Goal: Information Seeking & Learning: Check status

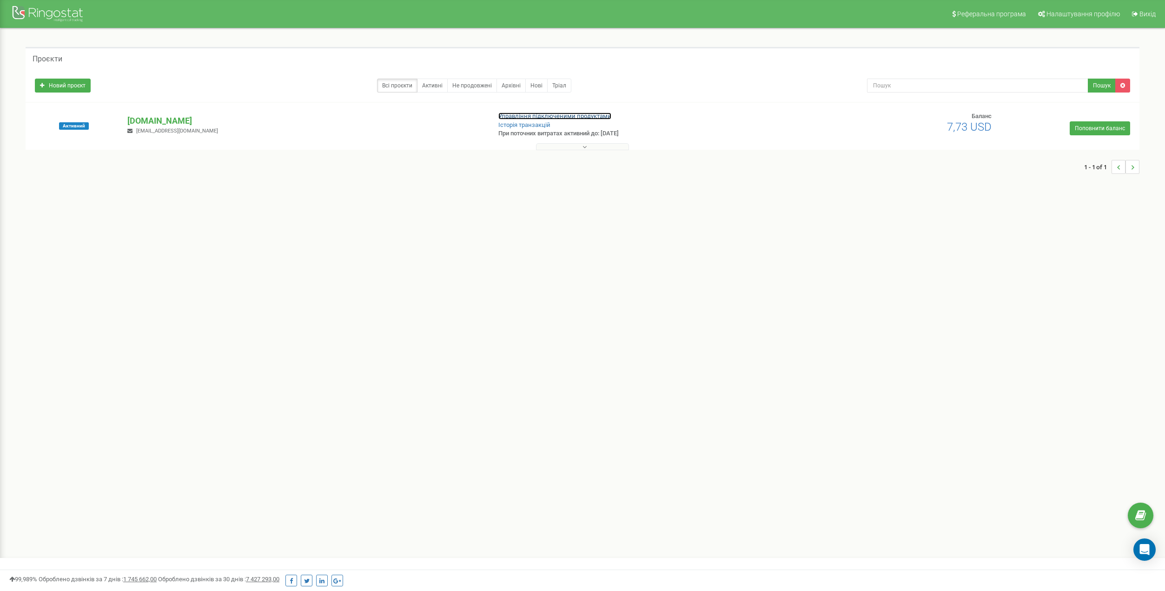
click at [527, 117] on link "Управління підключеними продуктами" at bounding box center [555, 116] width 113 height 7
click at [505, 113] on link "Управління підключеними продуктами" at bounding box center [555, 116] width 113 height 7
click at [163, 120] on p "[DOMAIN_NAME]" at bounding box center [305, 121] width 356 height 12
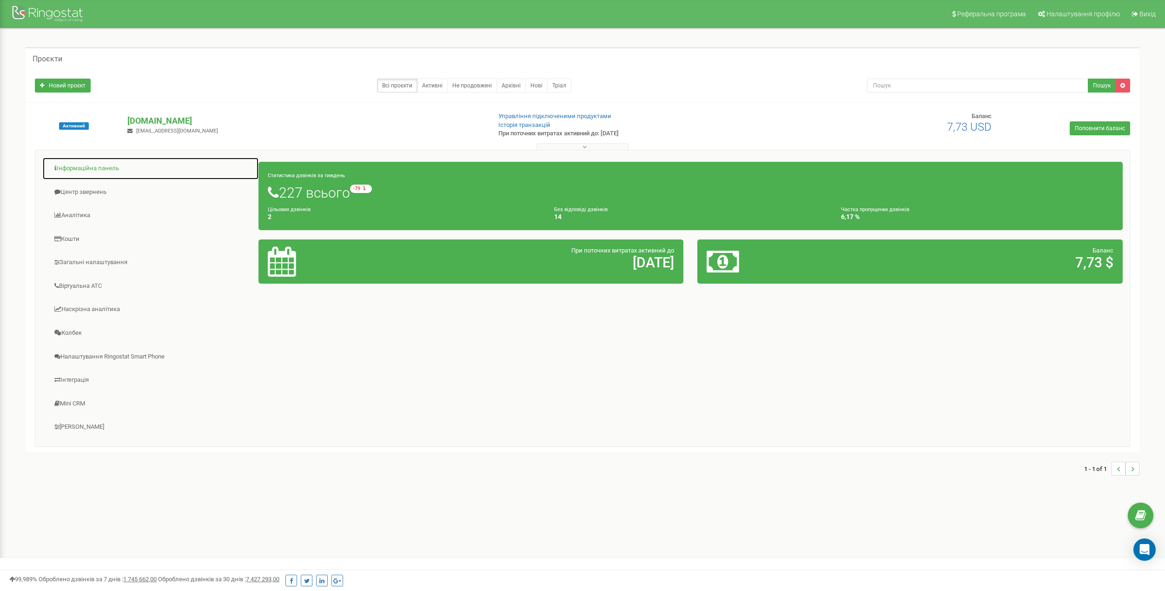
click at [91, 173] on link "Інформаційна панель" at bounding box center [150, 168] width 217 height 23
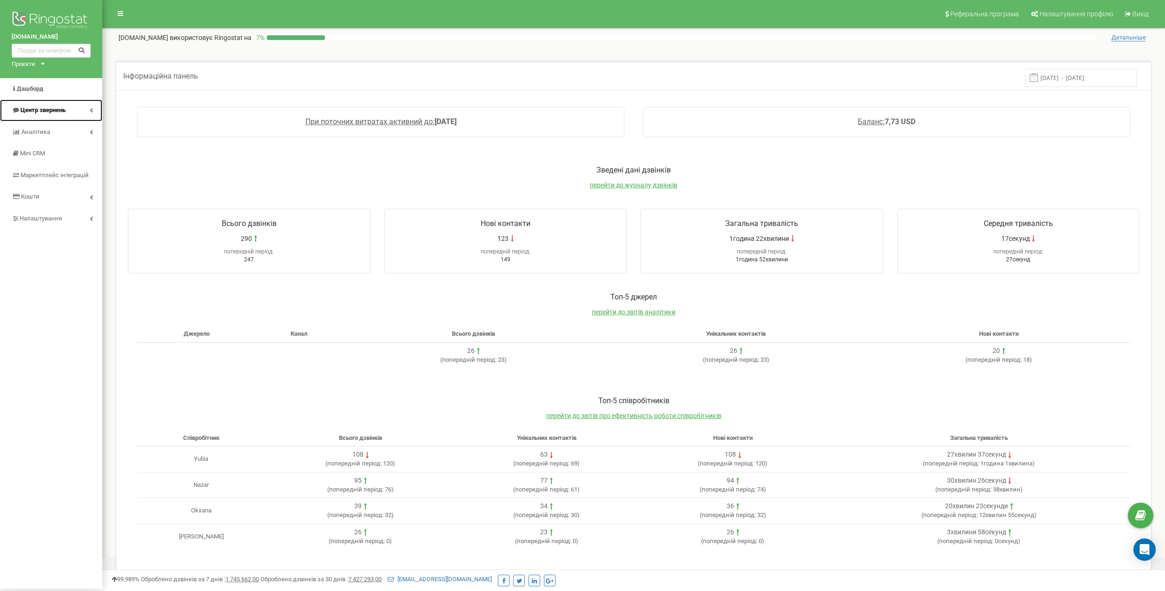
click at [93, 112] on icon at bounding box center [91, 110] width 3 height 5
click at [58, 125] on span "Журнал дзвінків" at bounding box center [37, 129] width 47 height 9
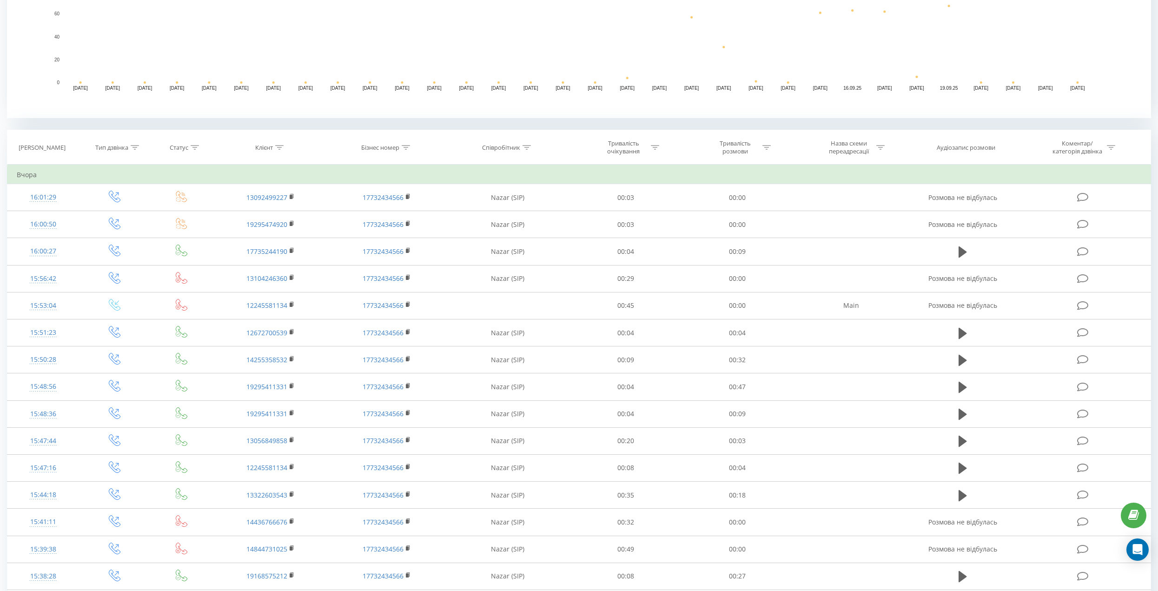
scroll to position [279, 0]
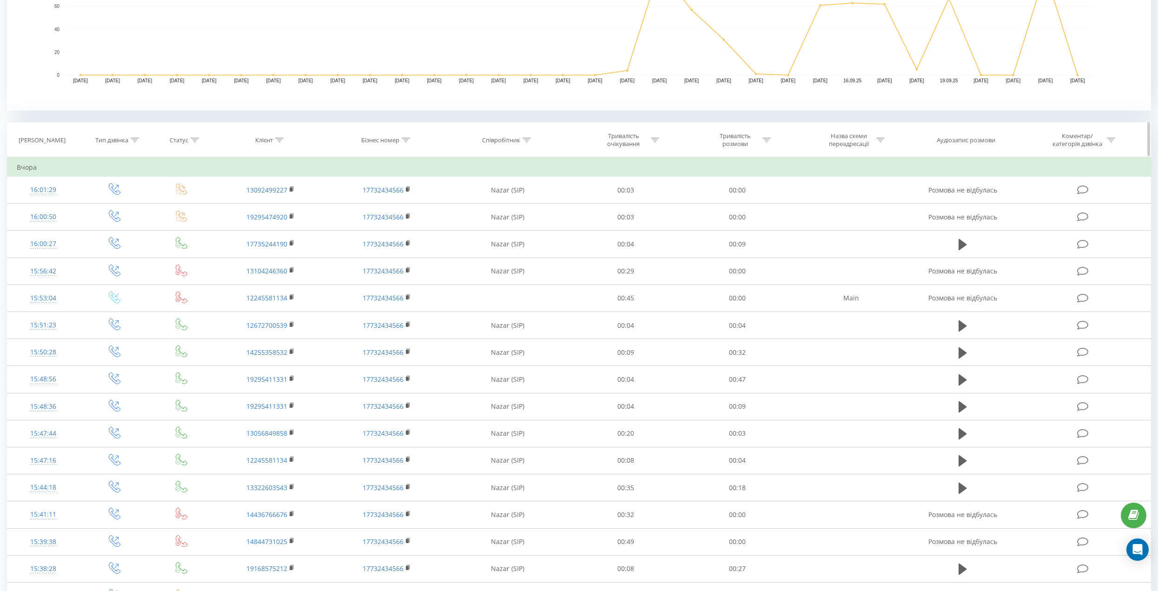
click at [514, 140] on div "Співробітник" at bounding box center [501, 140] width 38 height 8
click at [508, 201] on input "text" at bounding box center [508, 207] width 82 height 16
type input "Nazar"
click at [527, 226] on span "OK" at bounding box center [527, 225] width 26 height 14
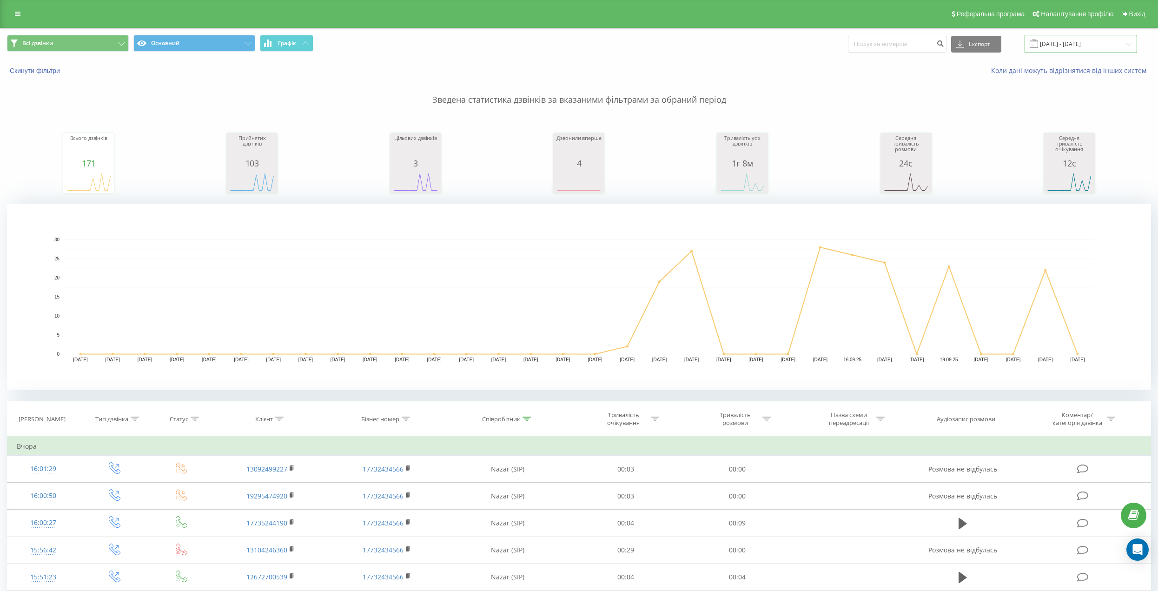
click at [1077, 47] on input "23.08.2025 - 23.09.2025" at bounding box center [1081, 44] width 113 height 18
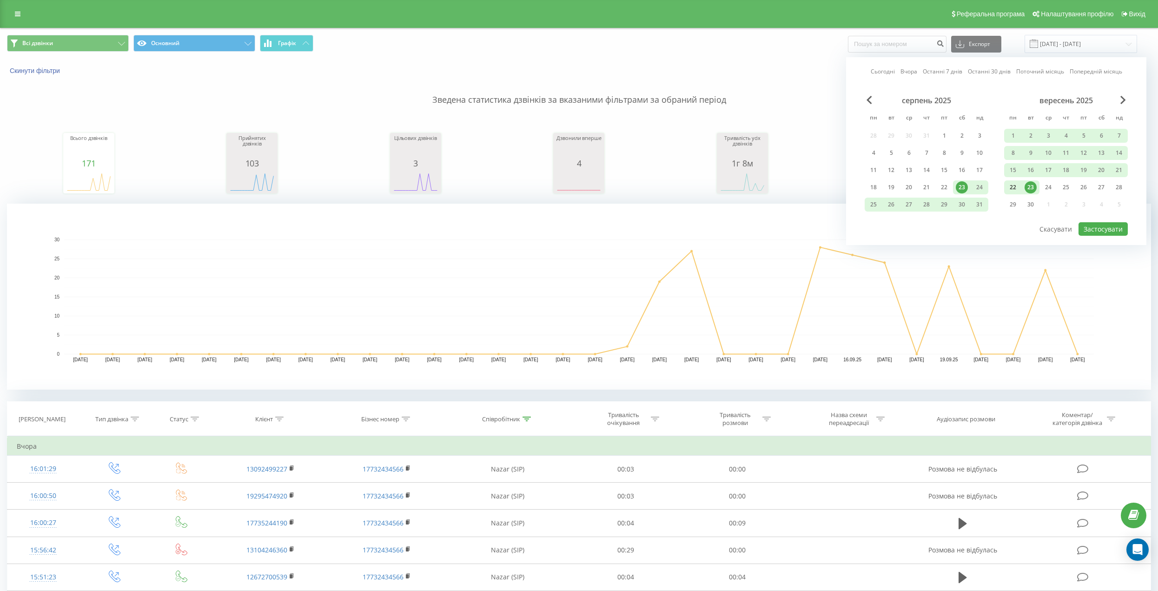
click at [1013, 186] on div "22" at bounding box center [1013, 187] width 12 height 12
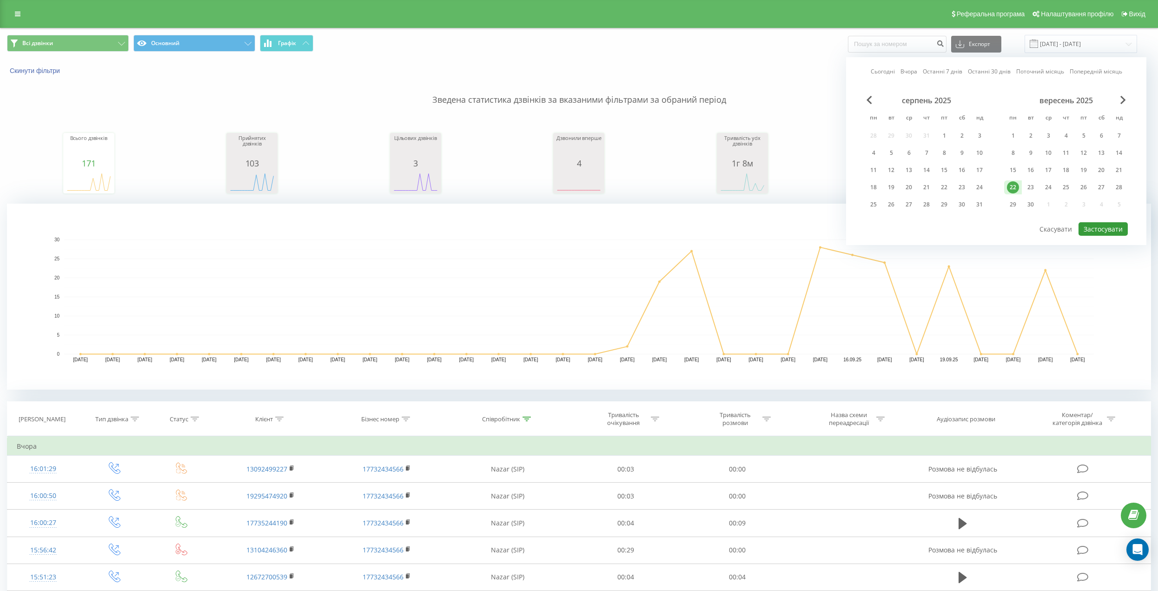
click at [1115, 232] on button "Застосувати" at bounding box center [1103, 228] width 49 height 13
type input "22.09.2025 - 22.09.2025"
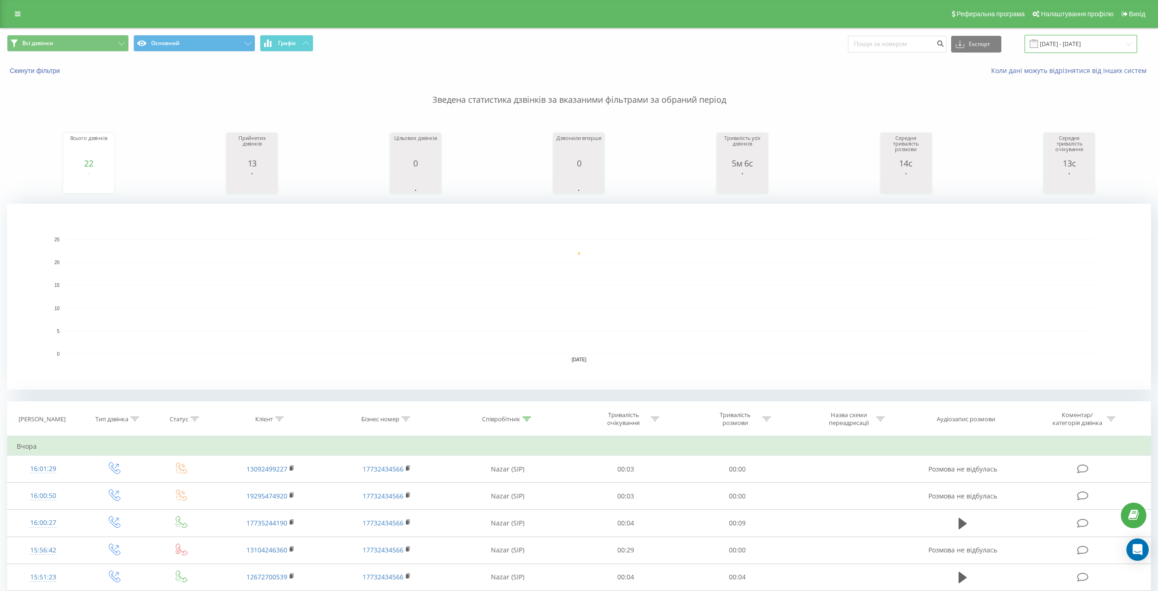
click at [1080, 47] on input "22.09.2025 - 22.09.2025" at bounding box center [1081, 44] width 113 height 18
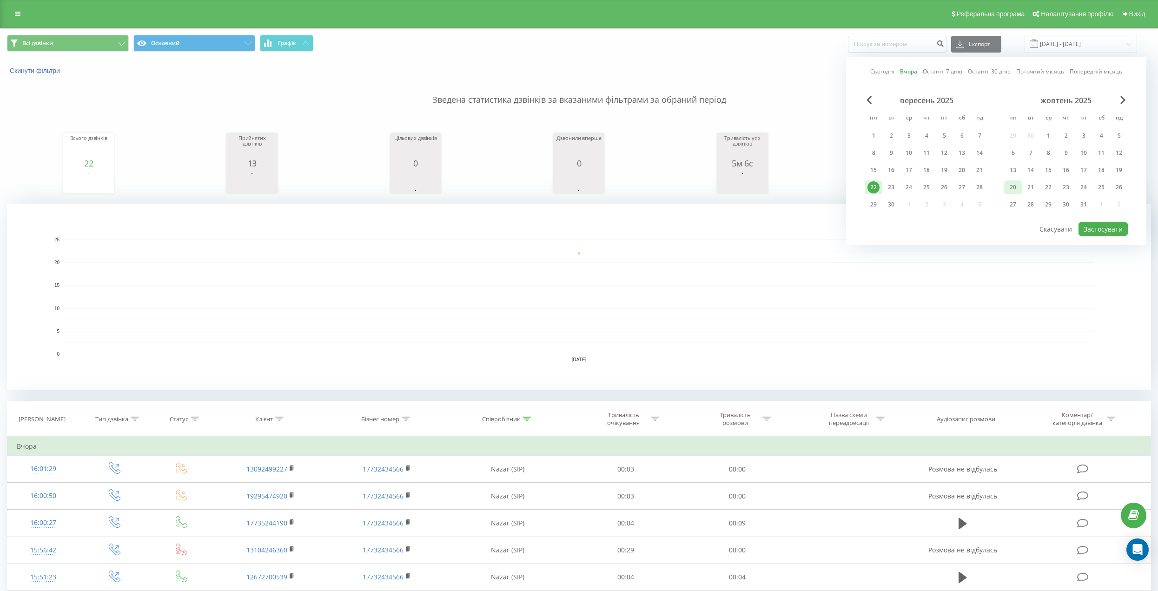
click at [1017, 189] on div "20" at bounding box center [1013, 187] width 12 height 12
click at [876, 188] on div "22" at bounding box center [874, 187] width 12 height 12
click at [1103, 227] on button "Застосувати" at bounding box center [1103, 228] width 49 height 13
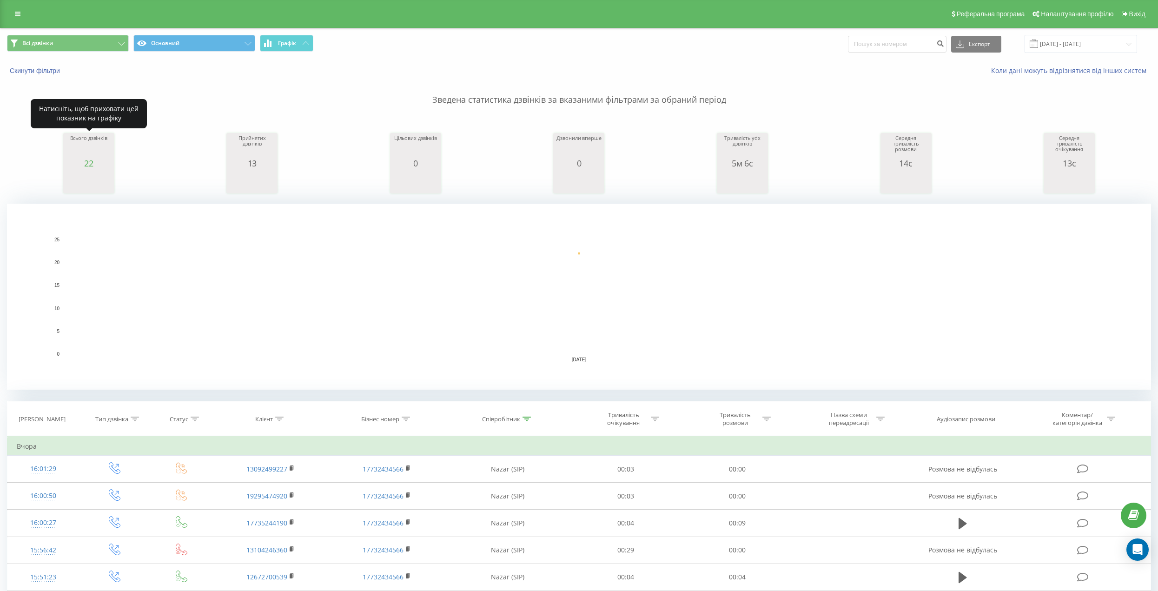
click at [104, 167] on div "22" at bounding box center [89, 163] width 47 height 9
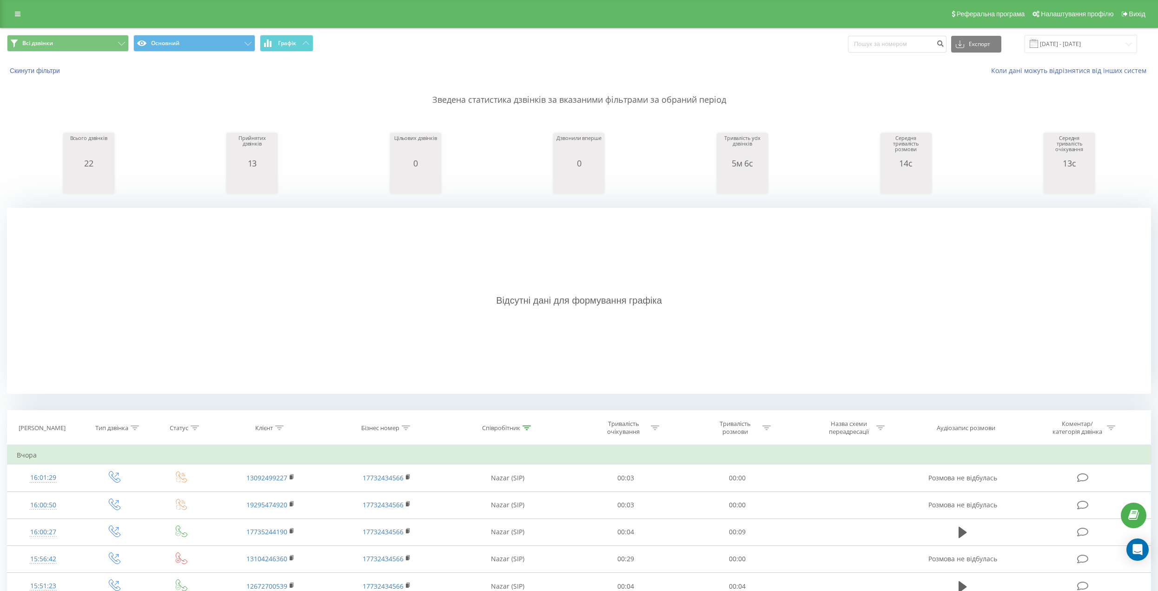
click at [100, 170] on icon "A chart." at bounding box center [89, 182] width 47 height 28
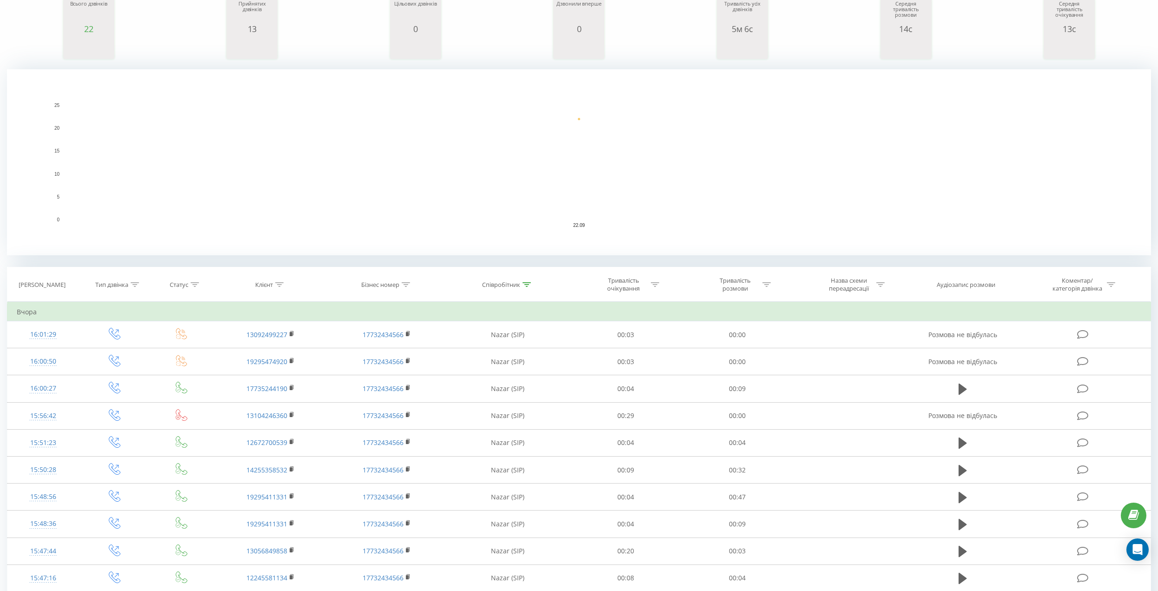
scroll to position [140, 0]
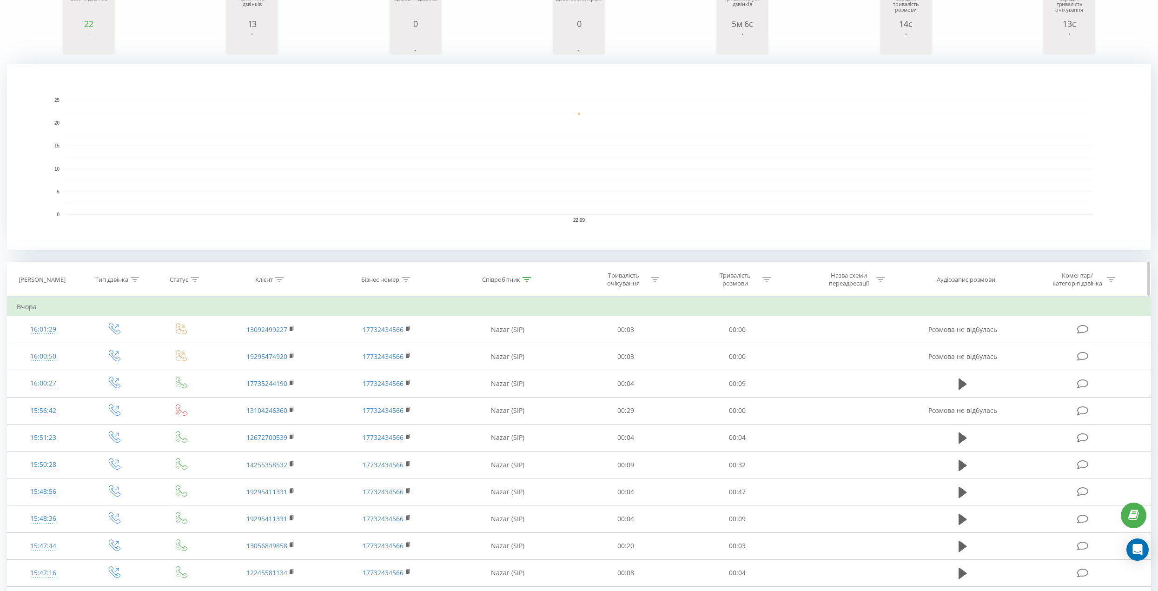
click at [386, 282] on div "Бізнес номер" at bounding box center [380, 280] width 38 height 8
click at [388, 281] on div "Бізнес номер" at bounding box center [380, 280] width 38 height 8
click at [619, 190] on rect "A chart." at bounding box center [579, 157] width 1030 height 115
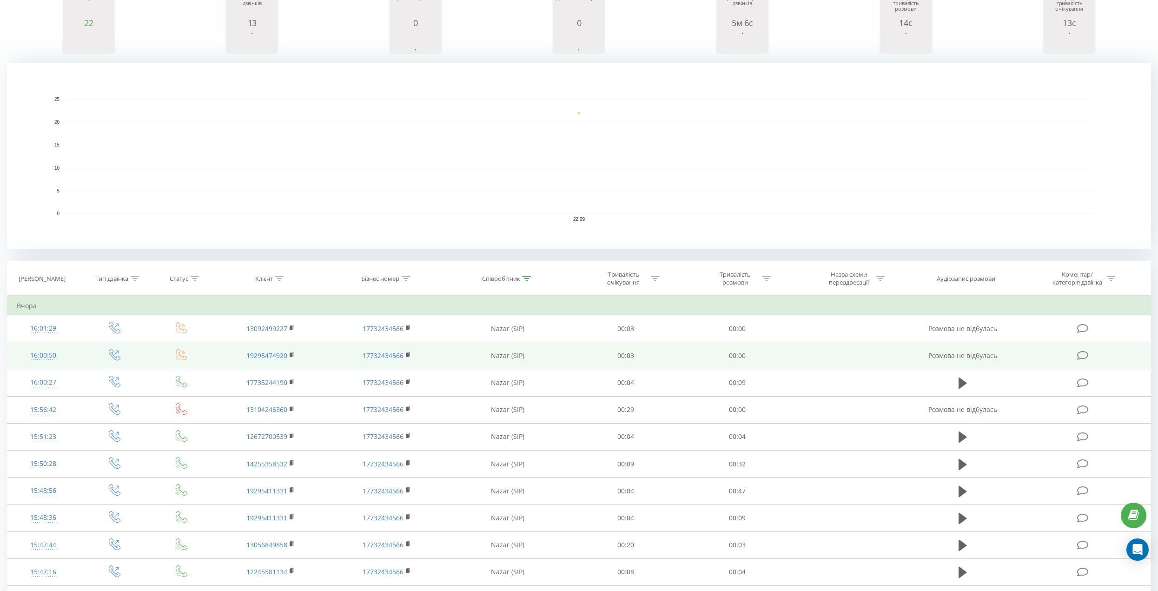
scroll to position [0, 0]
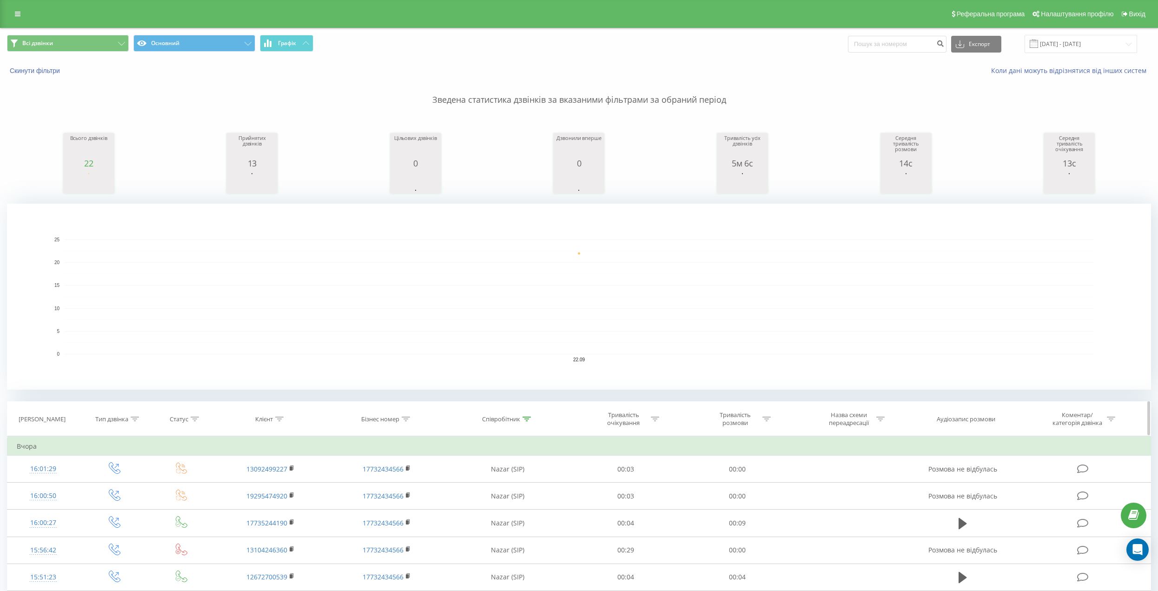
click at [503, 417] on div "Співробітник" at bounding box center [501, 419] width 38 height 8
click at [505, 482] on input "Nazar" at bounding box center [508, 486] width 82 height 16
click at [505, 484] on input "text" at bounding box center [508, 486] width 82 height 16
type input "Yuliia"
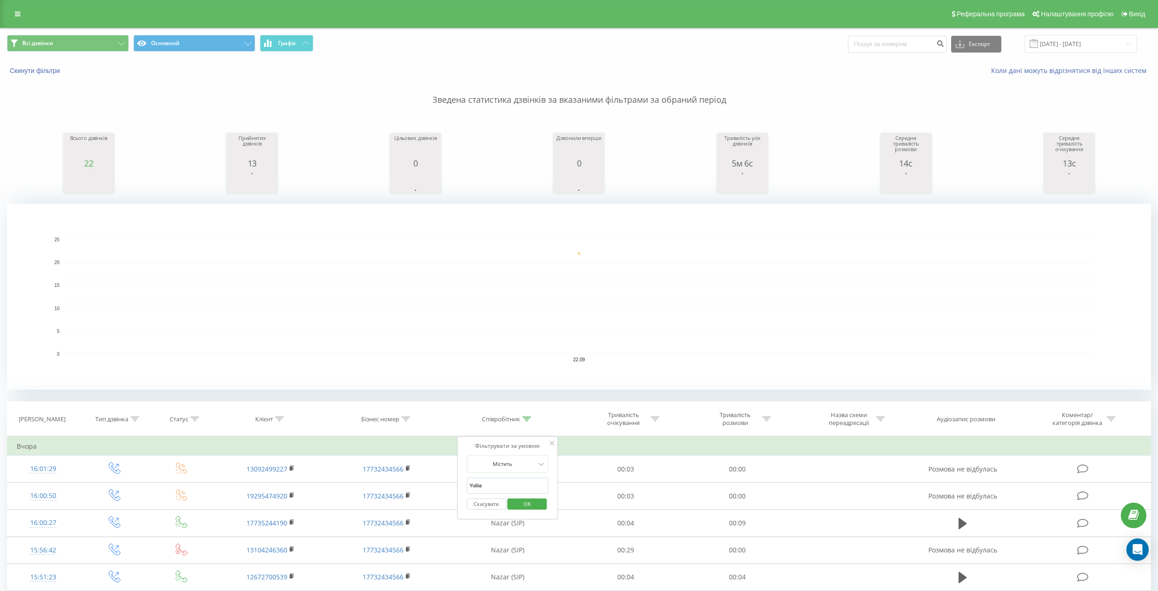
click at [531, 501] on span "OK" at bounding box center [527, 504] width 26 height 14
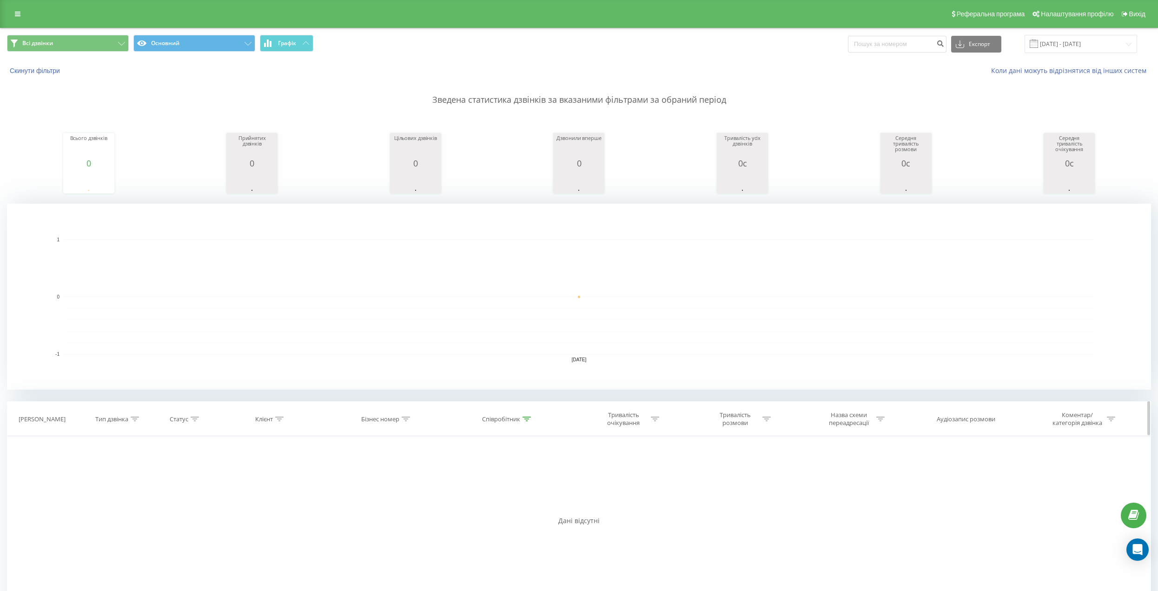
click at [522, 419] on div "Співробітник" at bounding box center [506, 419] width 49 height 8
click at [509, 485] on input "Yuliia" at bounding box center [508, 486] width 82 height 16
click at [509, 485] on input "text" at bounding box center [508, 486] width 82 height 16
type input "Oksana"
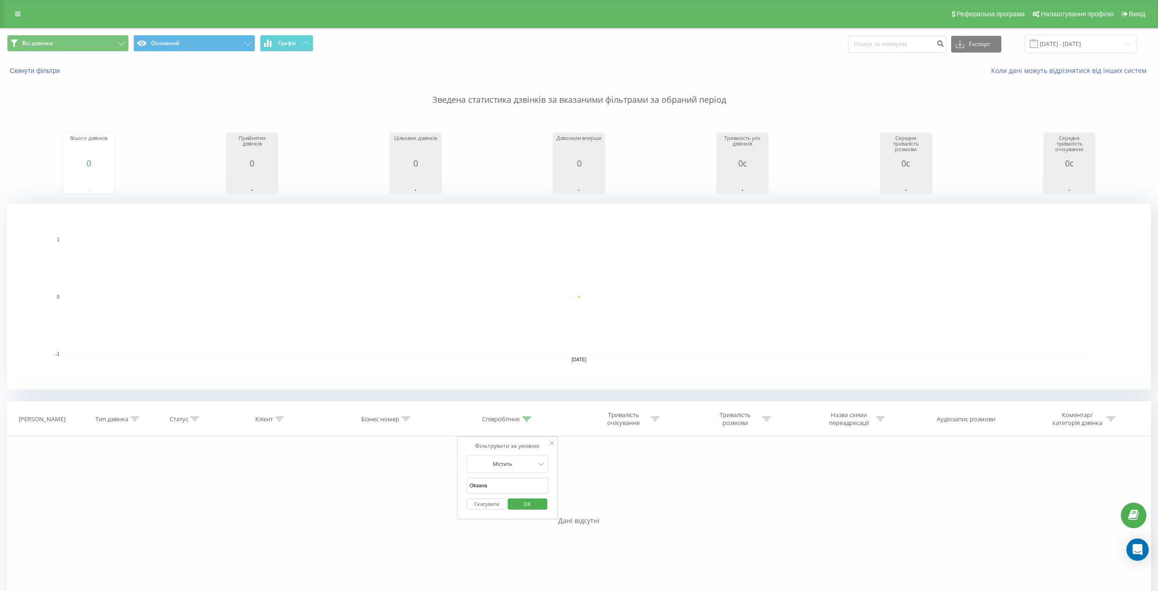
click at [525, 506] on span "OK" at bounding box center [527, 504] width 26 height 14
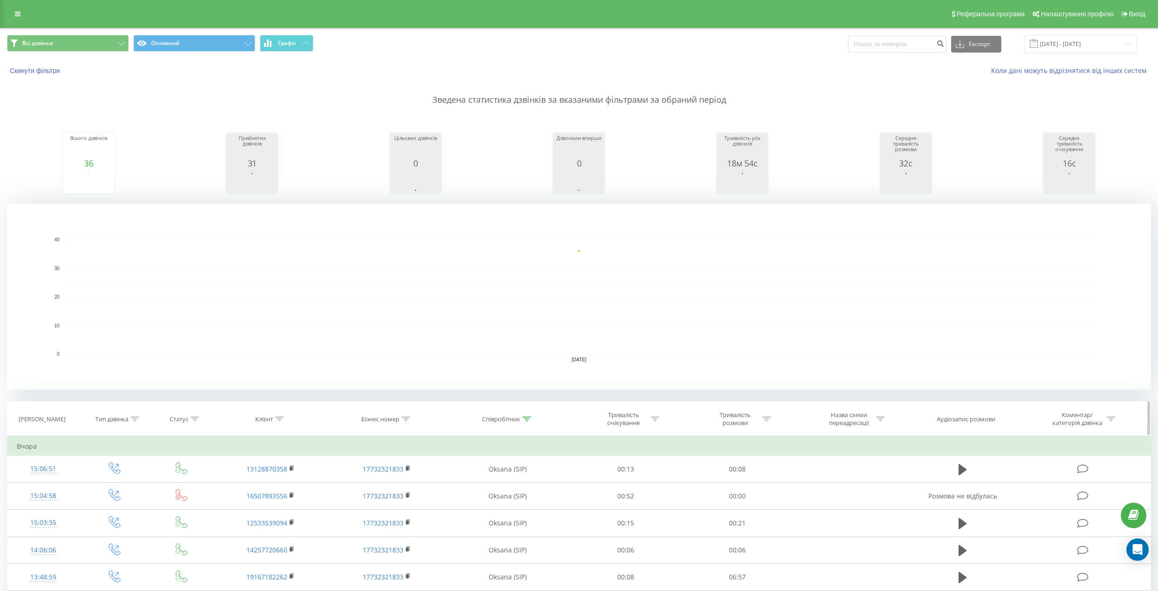
click at [523, 424] on th "Співробітник" at bounding box center [507, 419] width 125 height 34
click at [521, 420] on div "Співробітник" at bounding box center [506, 419] width 49 height 8
click at [508, 492] on input "Oksana" at bounding box center [508, 486] width 82 height 16
type input "К"
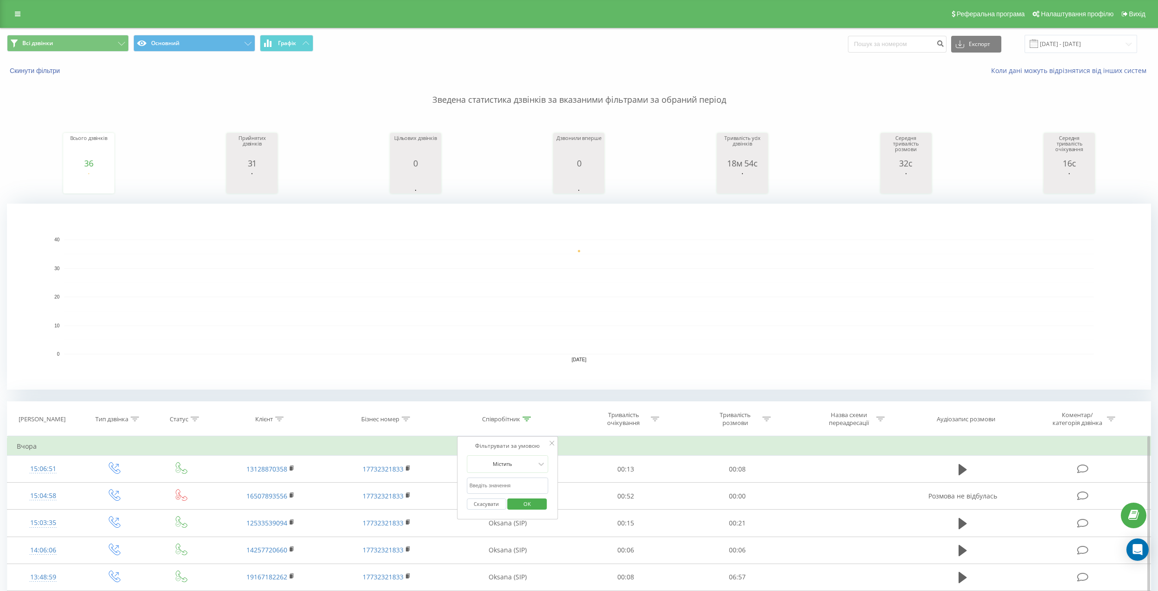
type input "К"
type input "r"
type input "Roma"
click button "OK" at bounding box center [528, 505] width 40 height 12
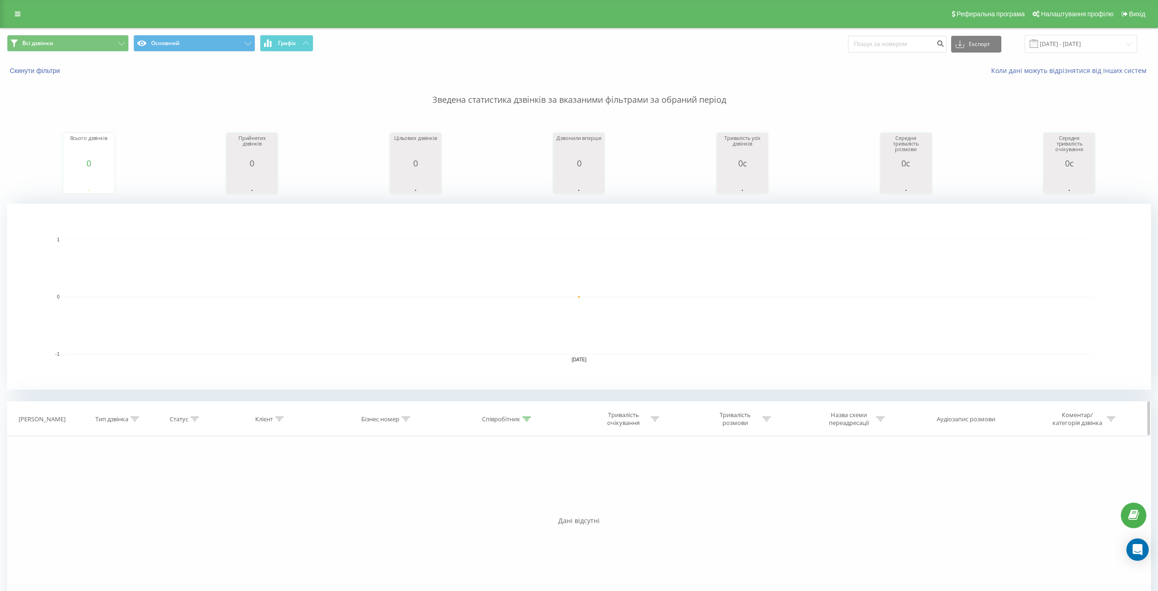
click at [514, 426] on th "Співробітник" at bounding box center [507, 419] width 125 height 34
click at [527, 422] on div at bounding box center [527, 419] width 8 height 8
click at [523, 461] on div at bounding box center [503, 463] width 66 height 9
click at [638, 474] on div "Фільтрувати за умовою Дорівнює Введіть значення Скасувати OK Фільтрувати за умо…" at bounding box center [579, 540] width 1144 height 209
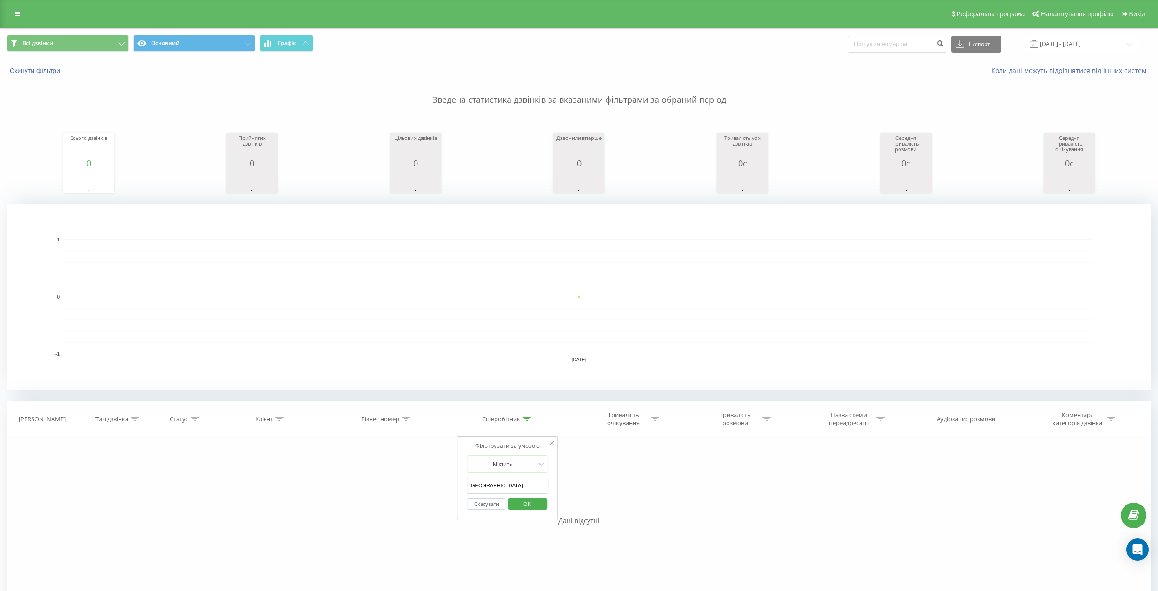
click at [605, 484] on div "Фільтрувати за умовою Дорівнює Введіть значення Скасувати OK Фільтрувати за умо…" at bounding box center [579, 540] width 1144 height 209
click at [510, 487] on input "Roma" at bounding box center [508, 486] width 82 height 16
click at [518, 505] on span "OK" at bounding box center [527, 504] width 26 height 14
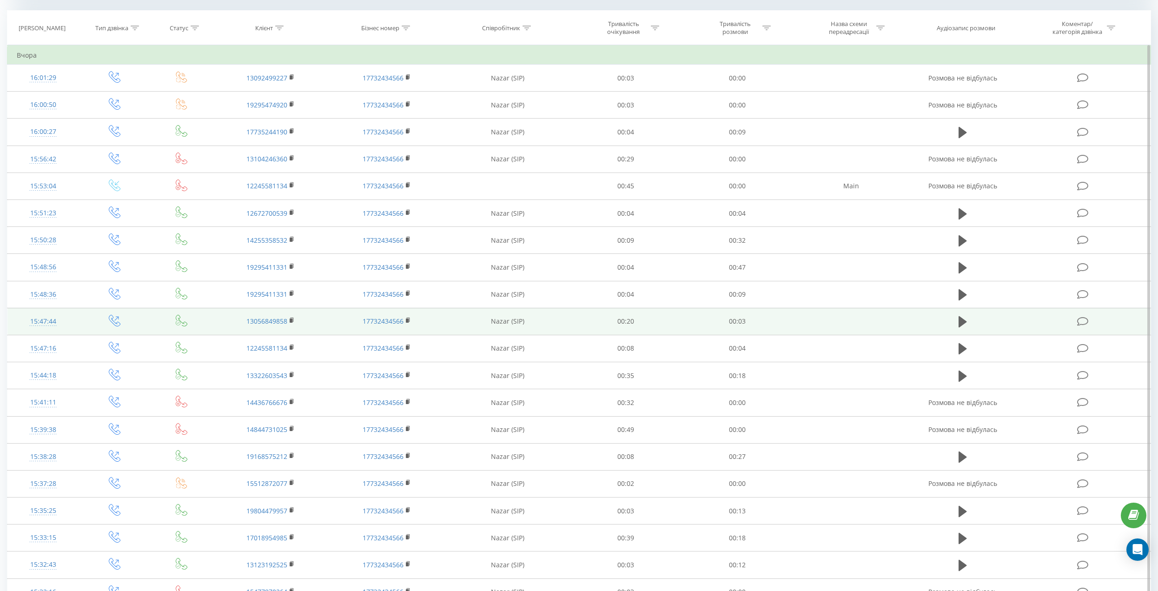
scroll to position [576, 0]
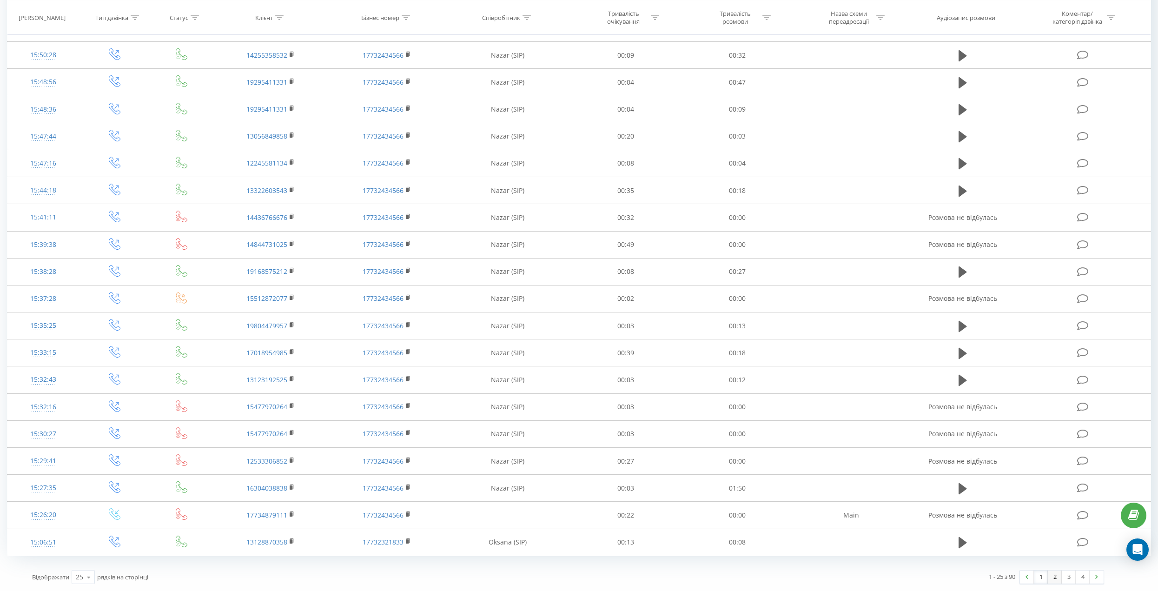
click at [1054, 581] on link "2" at bounding box center [1055, 577] width 14 height 13
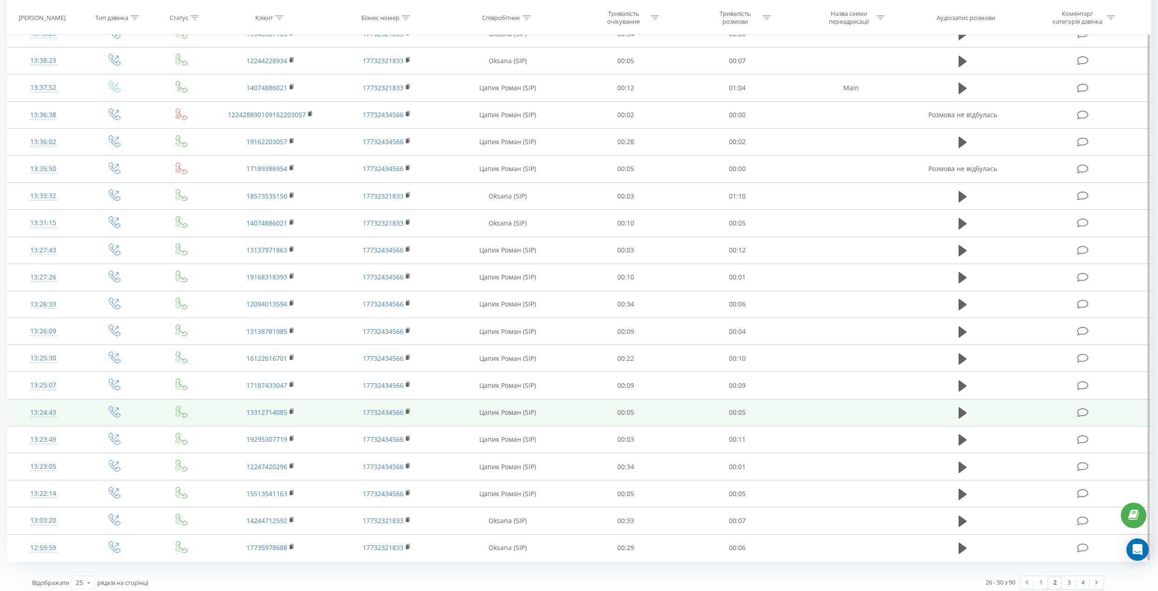
scroll to position [576, 0]
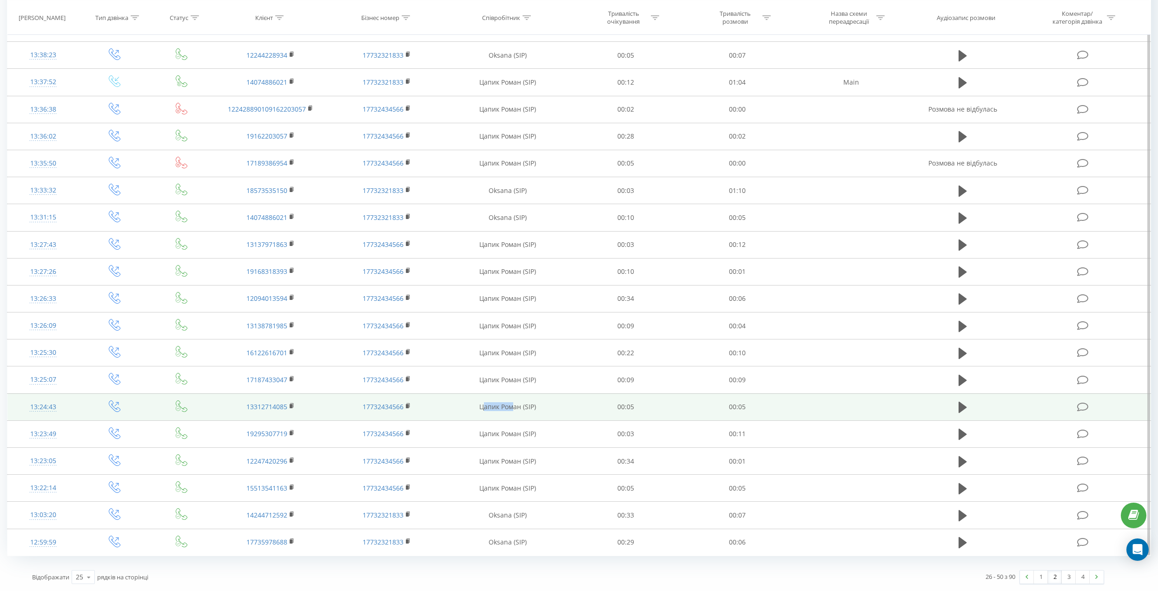
drag, startPoint x: 482, startPoint y: 408, endPoint x: 511, endPoint y: 408, distance: 29.3
click at [511, 408] on td "Цапик Роман (SIP)" at bounding box center [507, 406] width 125 height 27
drag, startPoint x: 479, startPoint y: 408, endPoint x: 519, endPoint y: 409, distance: 40.0
click at [519, 409] on td "Цапик Роман (SIP)" at bounding box center [507, 406] width 125 height 27
copy td "Цапик Роман"
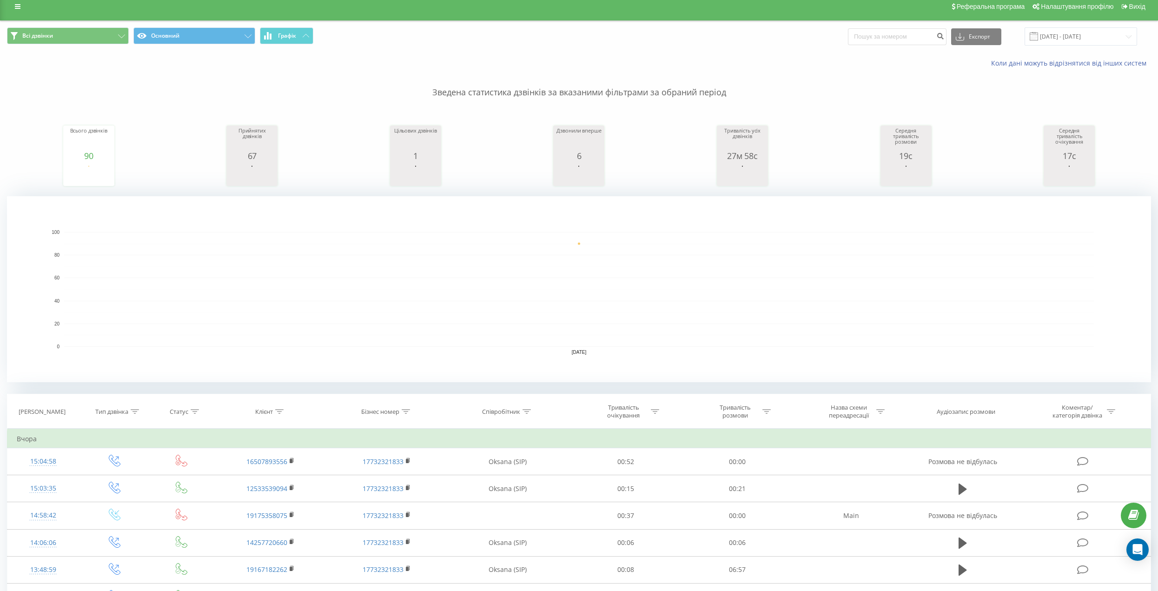
scroll to position [0, 0]
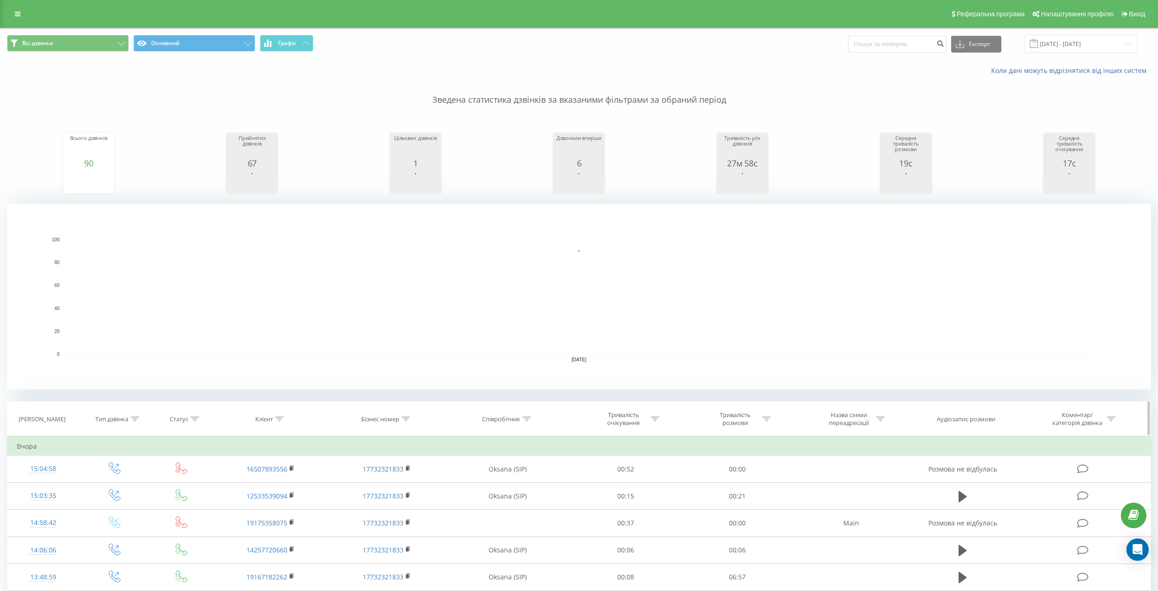
click at [528, 422] on div at bounding box center [527, 419] width 8 height 8
click at [494, 476] on form "Містить Скасувати OK" at bounding box center [508, 485] width 82 height 60
click at [494, 483] on input "text" at bounding box center [508, 486] width 82 height 16
paste input "Цапик Роман"
type input "Цапик Роман"
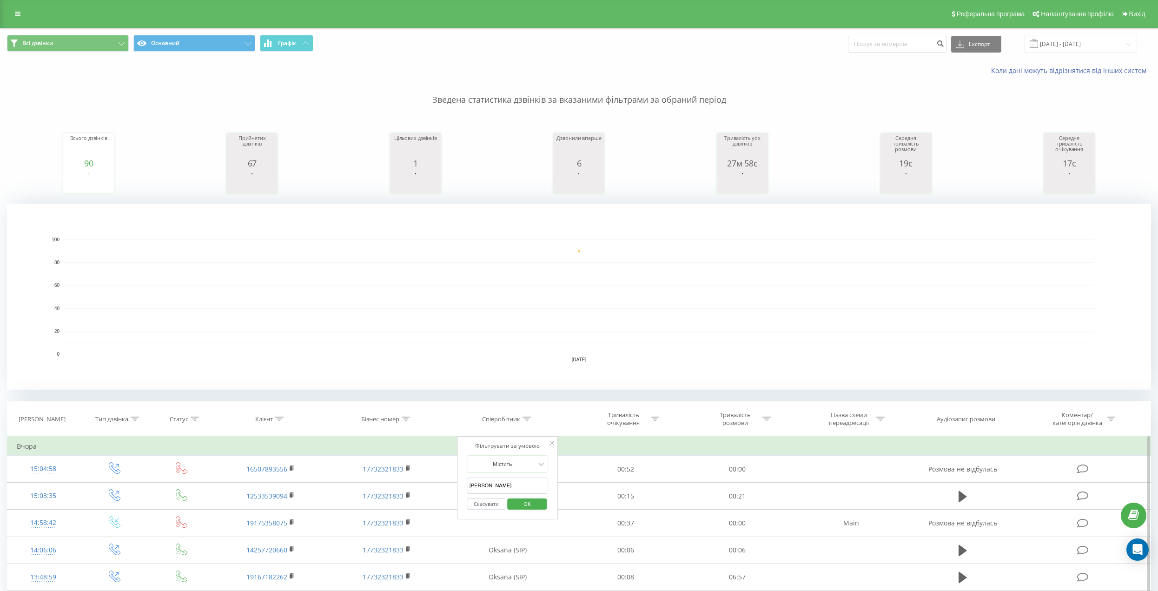
click at [531, 500] on span "OK" at bounding box center [527, 504] width 26 height 14
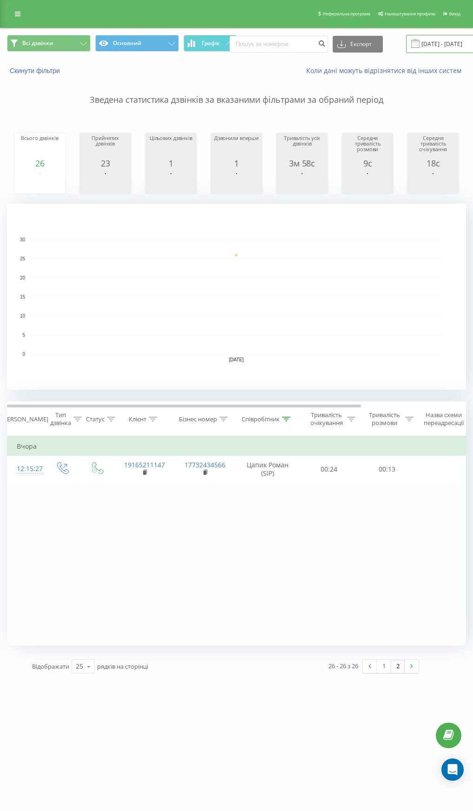
click at [431, 50] on input "22.09.2025 - 22.09.2025" at bounding box center [462, 44] width 113 height 18
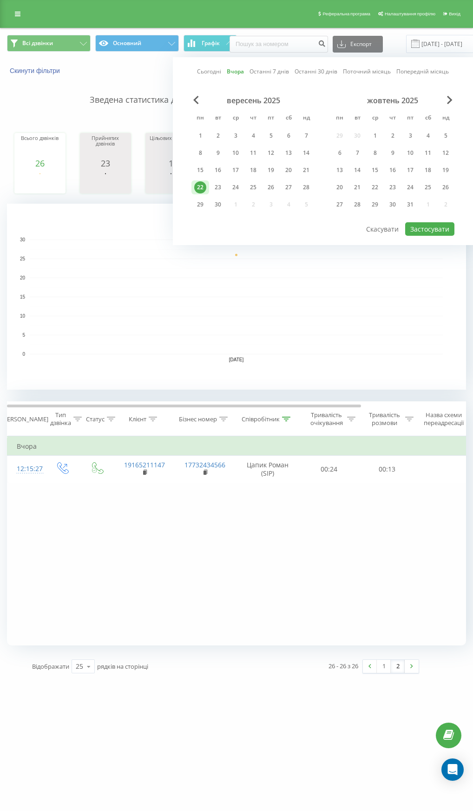
click at [202, 186] on div "22" at bounding box center [200, 187] width 12 height 12
click at [213, 188] on div "23" at bounding box center [218, 187] width 12 height 12
click at [434, 227] on button "Застосувати" at bounding box center [430, 228] width 49 height 13
type input "22.09.2025 - 23.09.2025"
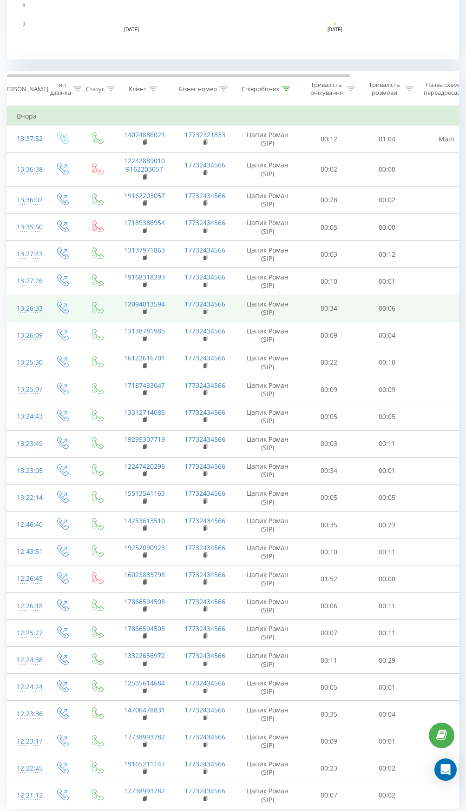
scroll to position [363, 0]
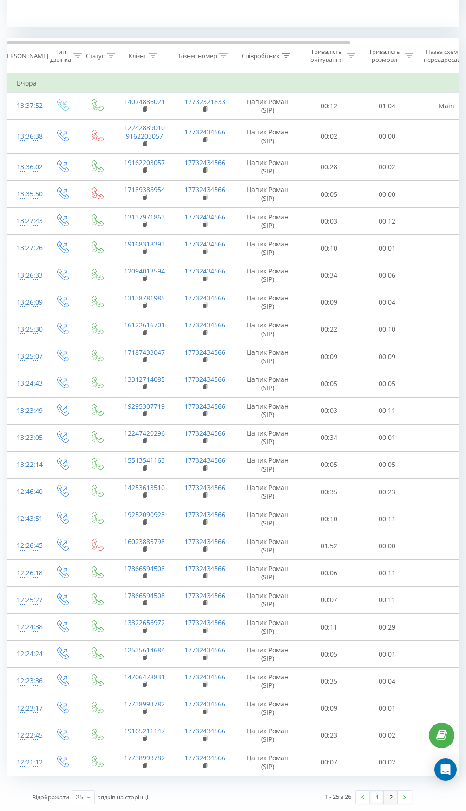
click at [390, 591] on link "2" at bounding box center [391, 797] width 14 height 13
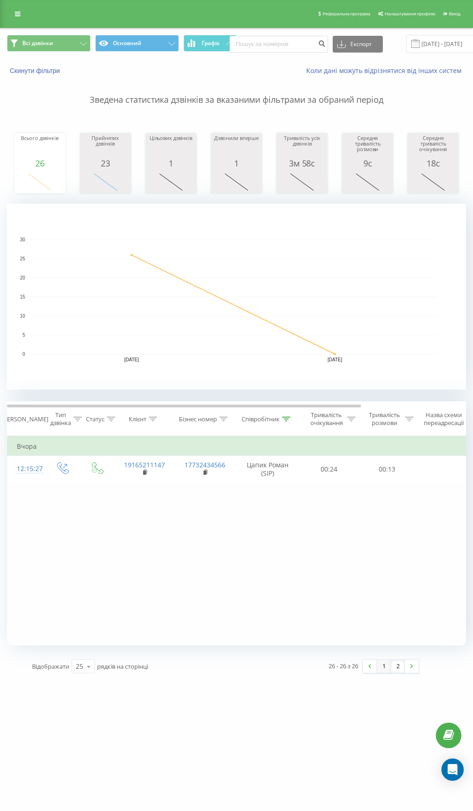
click at [382, 591] on link "1" at bounding box center [384, 666] width 14 height 13
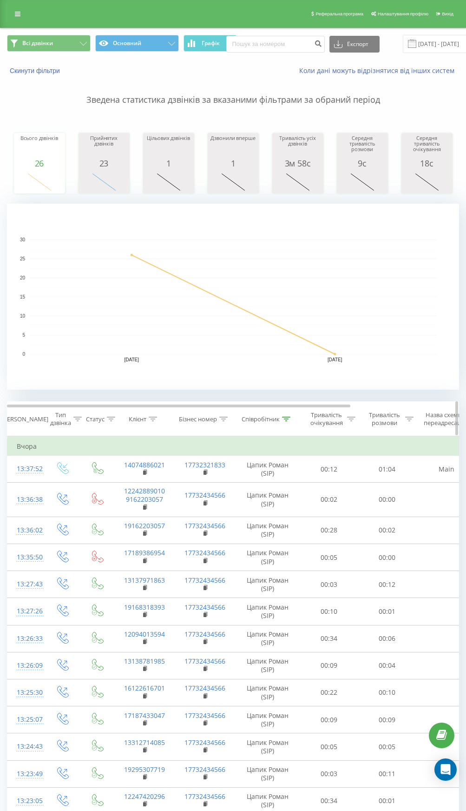
click at [280, 419] on div "Співробітник" at bounding box center [266, 419] width 49 height 8
click at [257, 484] on input "Цапик Роман" at bounding box center [268, 486] width 82 height 16
click at [257, 484] on input "text" at bounding box center [268, 486] width 82 height 16
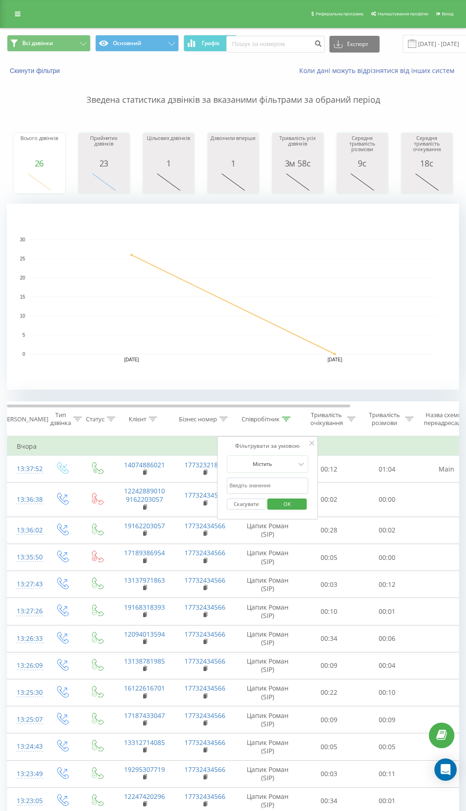
type input "Nazar"
click at [281, 503] on span "OK" at bounding box center [287, 504] width 26 height 14
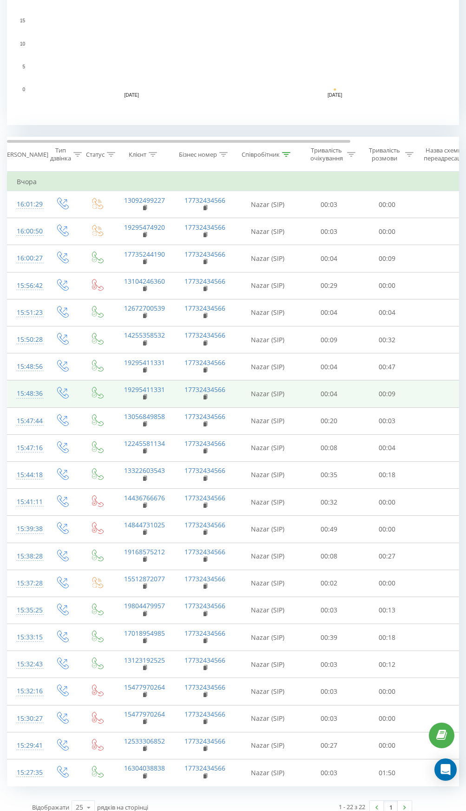
scroll to position [275, 0]
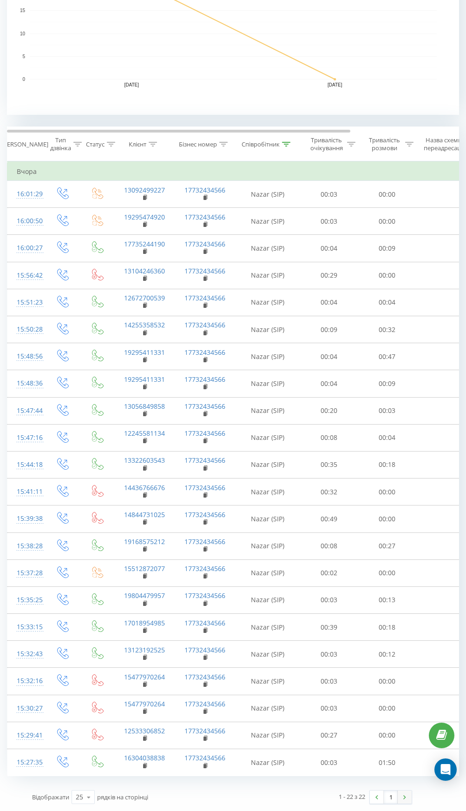
click at [404, 591] on img at bounding box center [405, 797] width 3 height 4
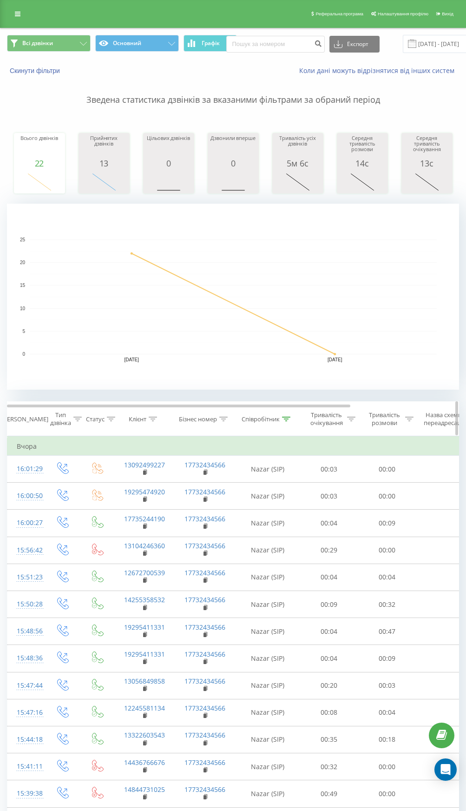
drag, startPoint x: 273, startPoint y: 417, endPoint x: 279, endPoint y: 416, distance: 6.1
click at [275, 416] on div "Співробітник" at bounding box center [261, 419] width 38 height 8
click at [286, 417] on icon at bounding box center [287, 419] width 8 height 5
drag, startPoint x: 261, startPoint y: 494, endPoint x: 254, endPoint y: 490, distance: 7.7
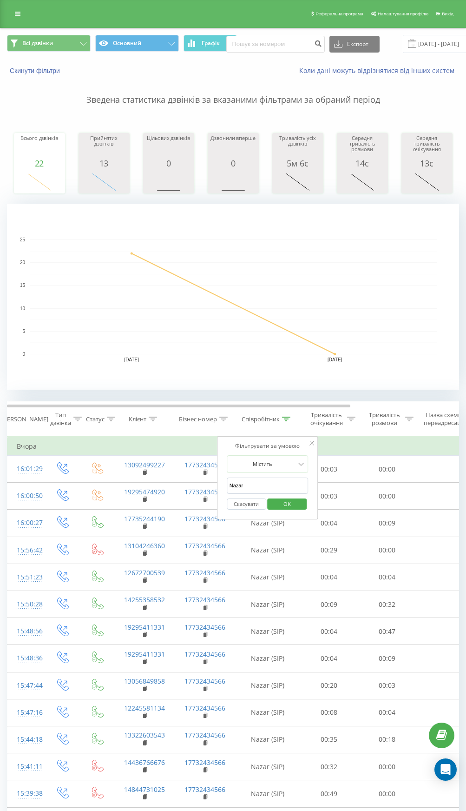
click at [261, 494] on div "Скасувати OK" at bounding box center [268, 504] width 82 height 21
click at [254, 489] on input "Nazar" at bounding box center [268, 486] width 82 height 16
click at [254, 489] on input "text" at bounding box center [268, 486] width 82 height 16
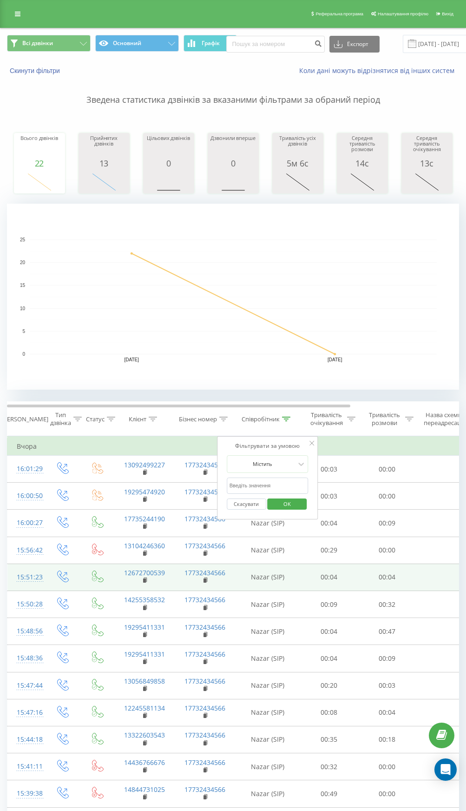
type input "Цапик Роман"
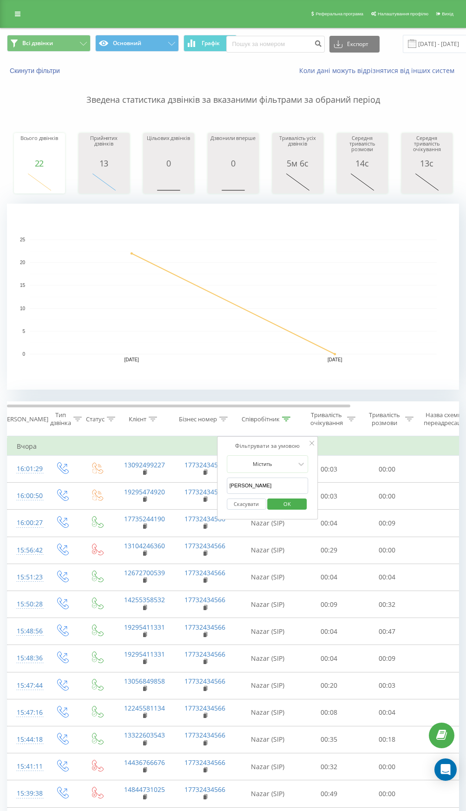
click at [290, 505] on span "OK" at bounding box center [287, 504] width 26 height 14
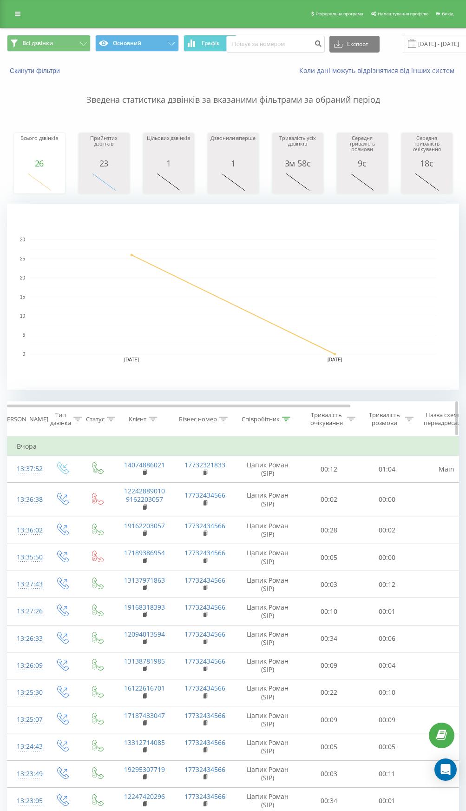
click at [274, 419] on div "Співробітник" at bounding box center [261, 419] width 38 height 8
click at [263, 481] on input "Цапик Роман" at bounding box center [268, 486] width 82 height 16
click at [266, 487] on input "text" at bounding box center [268, 486] width 82 height 16
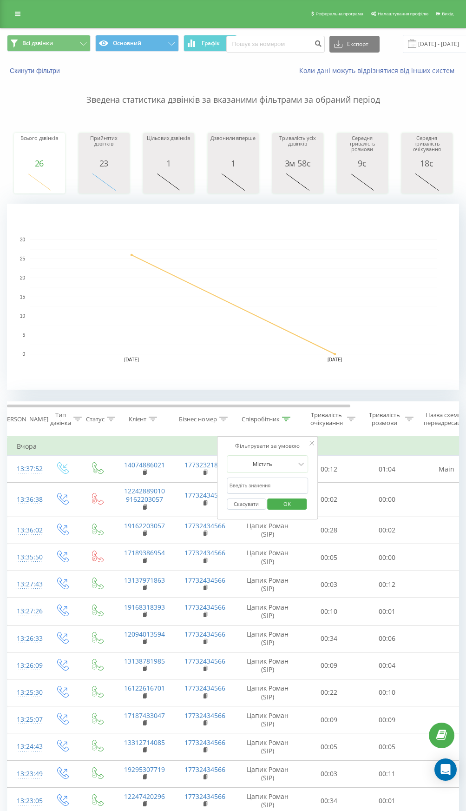
type input "Nazar"
click at [286, 503] on span "OK" at bounding box center [287, 504] width 26 height 14
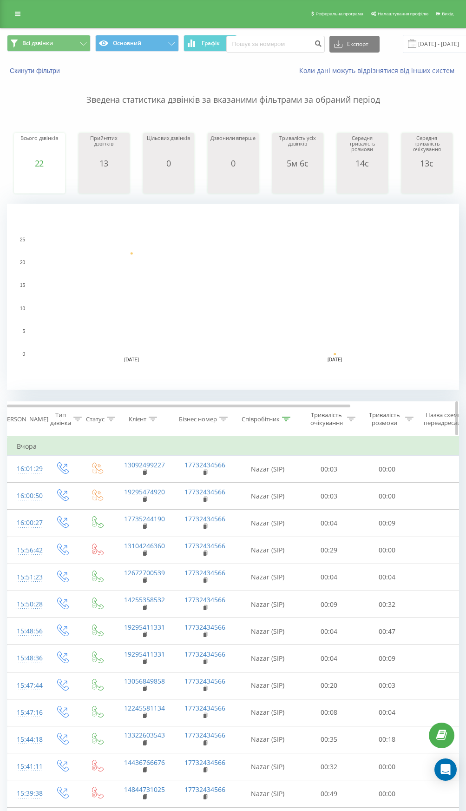
click at [269, 417] on div "Співробітник" at bounding box center [261, 419] width 38 height 8
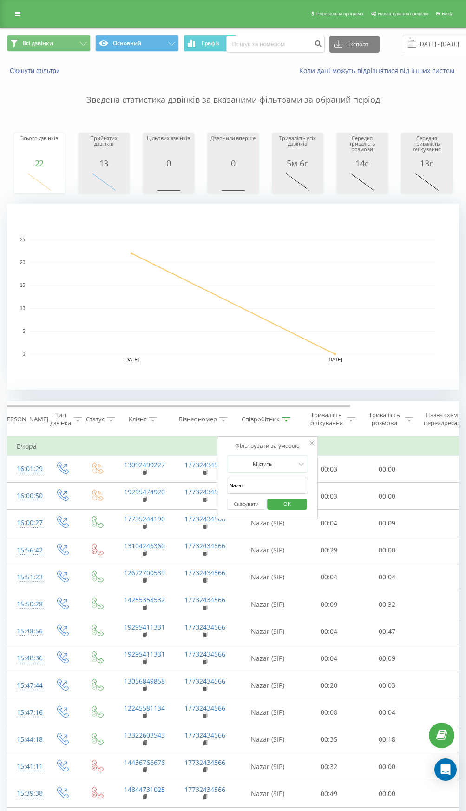
click at [242, 487] on input "Nazar" at bounding box center [268, 486] width 82 height 16
click at [244, 486] on input "text" at bounding box center [268, 486] width 82 height 16
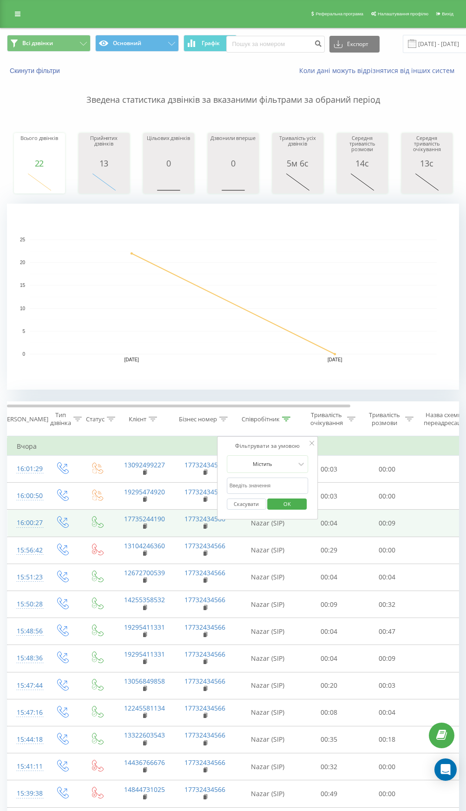
type input "Oksana"
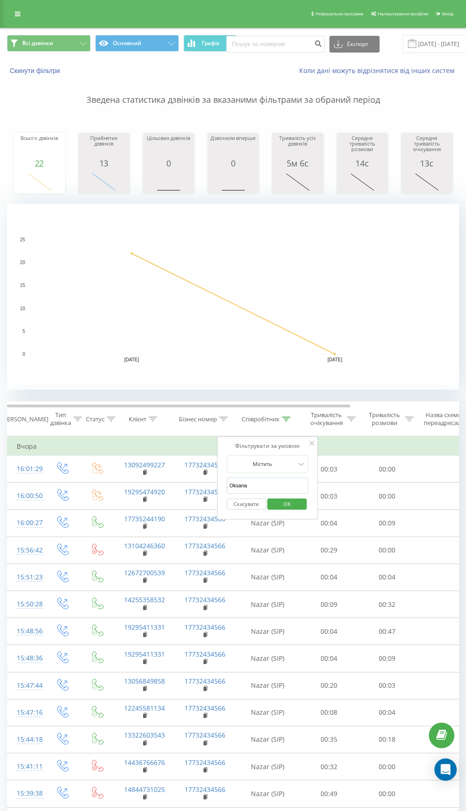
click at [300, 506] on button "OK" at bounding box center [288, 505] width 40 height 12
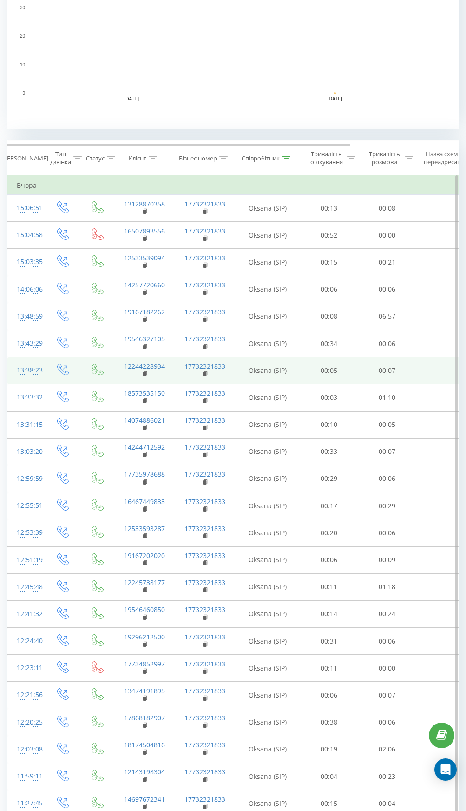
scroll to position [356, 0]
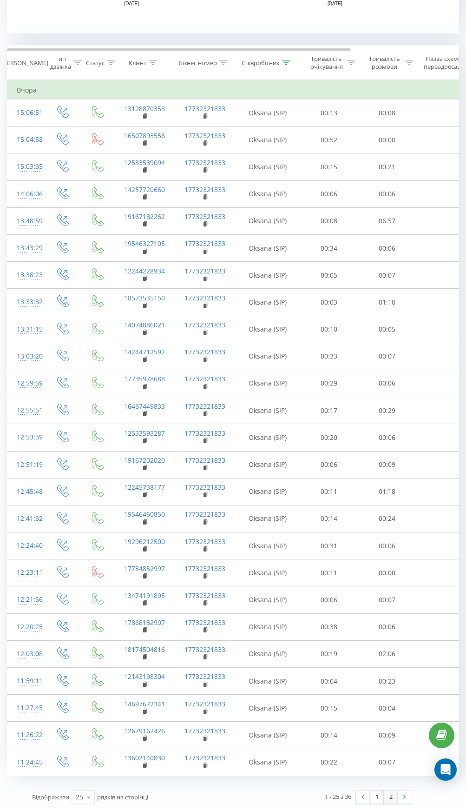
click at [393, 591] on link "2" at bounding box center [391, 797] width 14 height 13
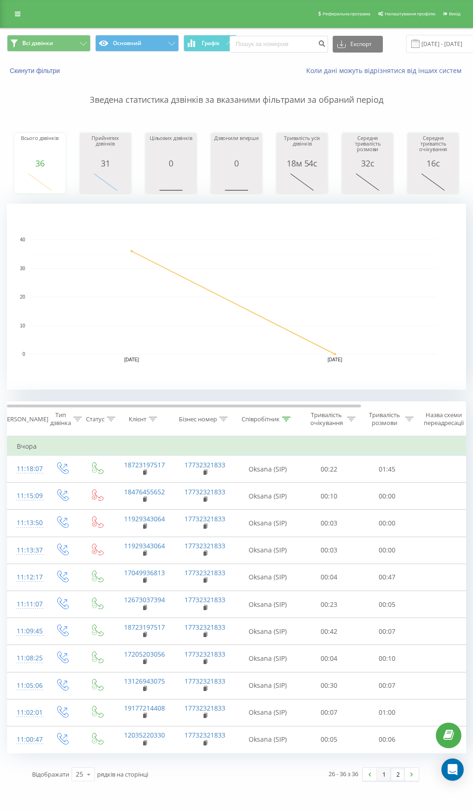
click at [383, 591] on link "1" at bounding box center [384, 774] width 14 height 13
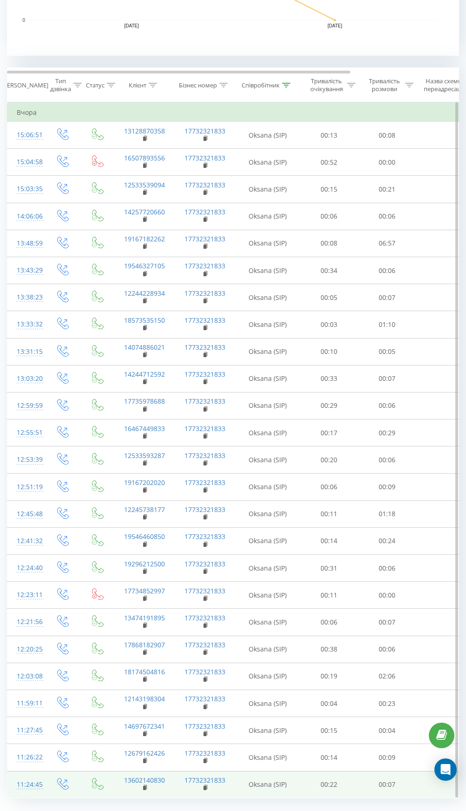
scroll to position [356, 0]
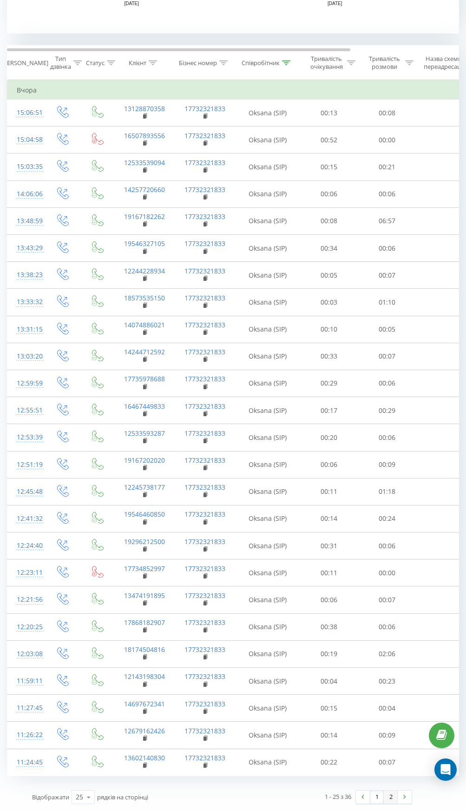
click at [392, 591] on link "2" at bounding box center [391, 797] width 14 height 13
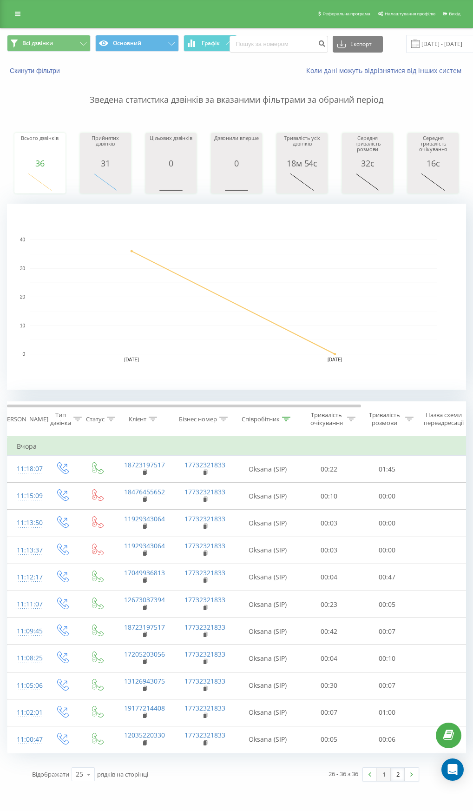
click at [389, 591] on link "1" at bounding box center [384, 774] width 14 height 13
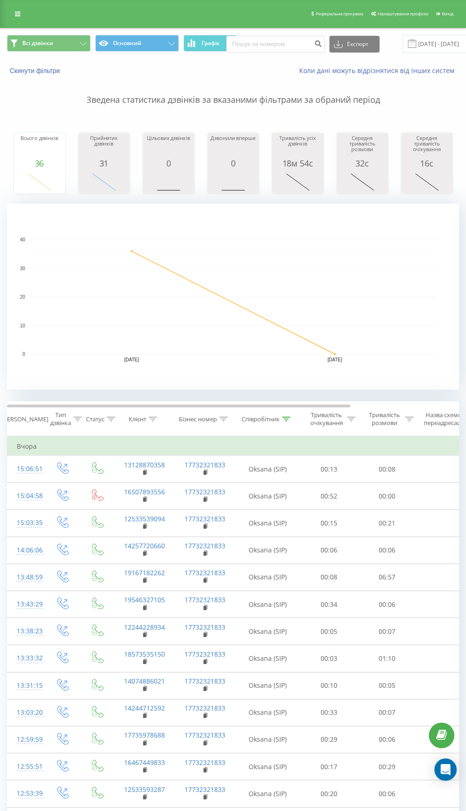
click at [241, 236] on rect "A chart." at bounding box center [233, 297] width 452 height 186
click at [196, 416] on div "Бізнес номер" at bounding box center [198, 419] width 38 height 8
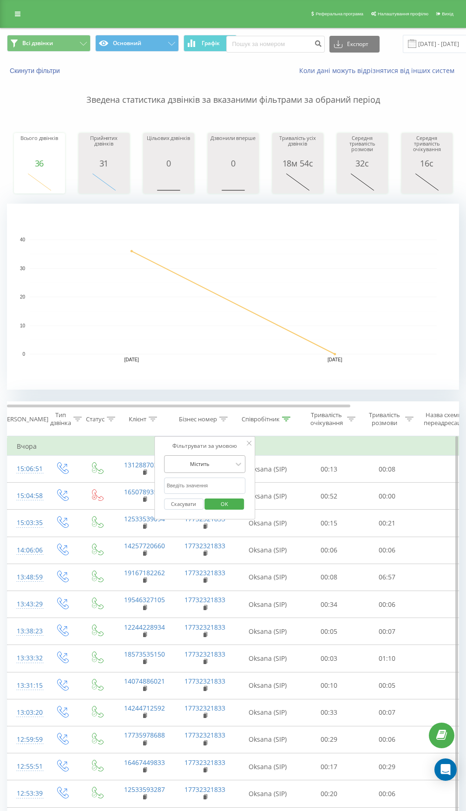
click at [206, 464] on div at bounding box center [200, 463] width 66 height 9
click at [205, 482] on input "text" at bounding box center [205, 486] width 82 height 16
type input "Yuliia"
click at [234, 502] on span "OK" at bounding box center [225, 504] width 26 height 14
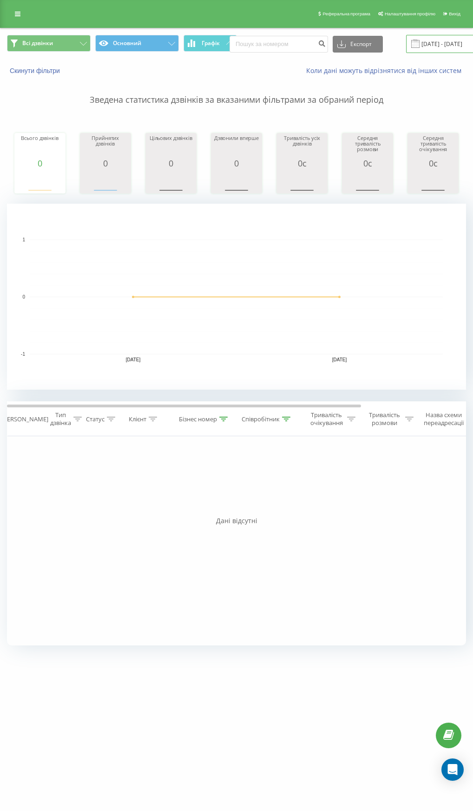
click at [441, 47] on input "22.09.2025 - 23.09.2025" at bounding box center [462, 44] width 113 height 18
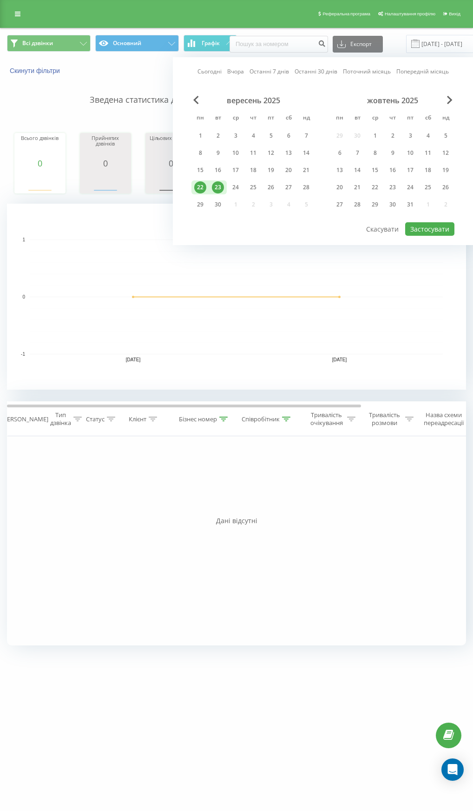
click at [218, 188] on div "23" at bounding box center [218, 187] width 12 height 12
click at [204, 188] on div "22" at bounding box center [200, 187] width 12 height 12
click at [272, 169] on div "19" at bounding box center [271, 170] width 12 height 12
click at [430, 227] on button "Застосувати" at bounding box center [430, 228] width 49 height 13
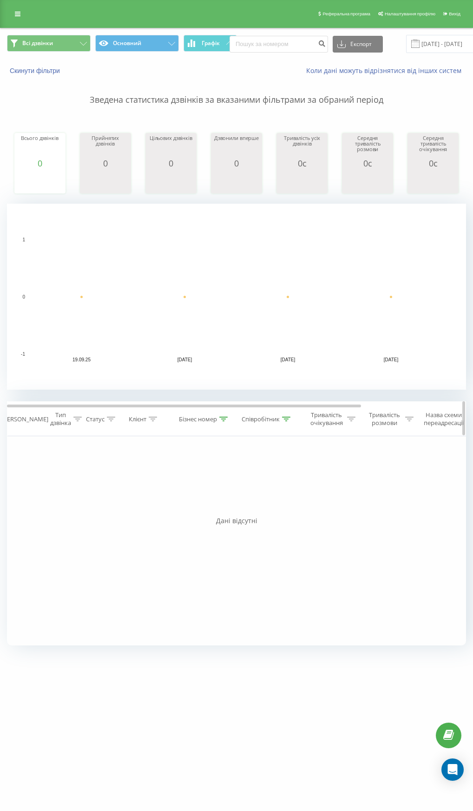
click at [212, 419] on div "Бізнес номер" at bounding box center [198, 419] width 38 height 8
click at [218, 417] on div "Бізнес номер" at bounding box center [203, 419] width 49 height 8
click at [450, 41] on input "19.09.2025 - 22.09.2025" at bounding box center [462, 44] width 113 height 18
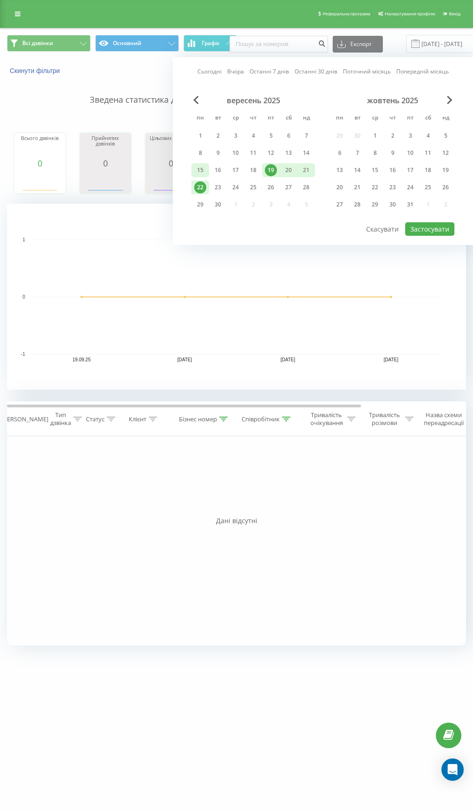
click at [201, 170] on div "15" at bounding box center [200, 170] width 12 height 12
click at [412, 223] on button "Застосувати" at bounding box center [430, 228] width 49 height 13
type input "[DATE] - [DATE]"
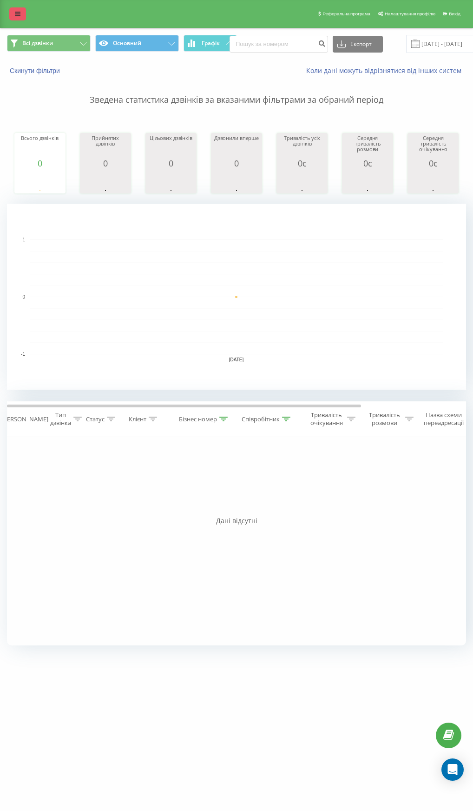
click at [18, 9] on link at bounding box center [17, 13] width 17 height 13
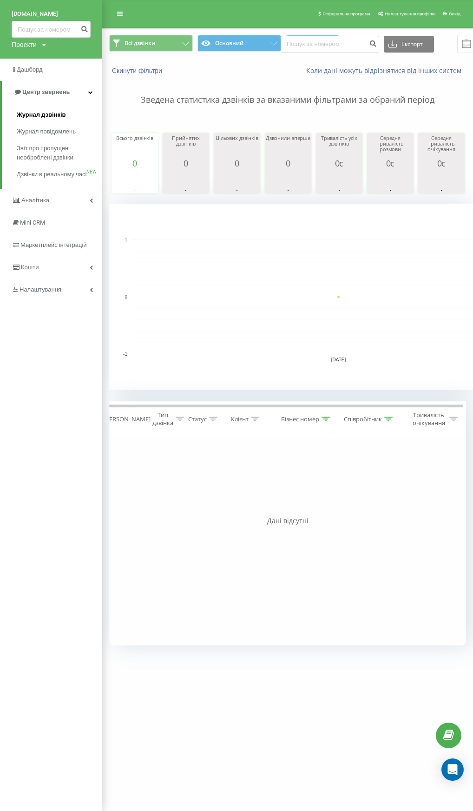
click at [42, 115] on span "Журнал дзвінків" at bounding box center [41, 114] width 49 height 9
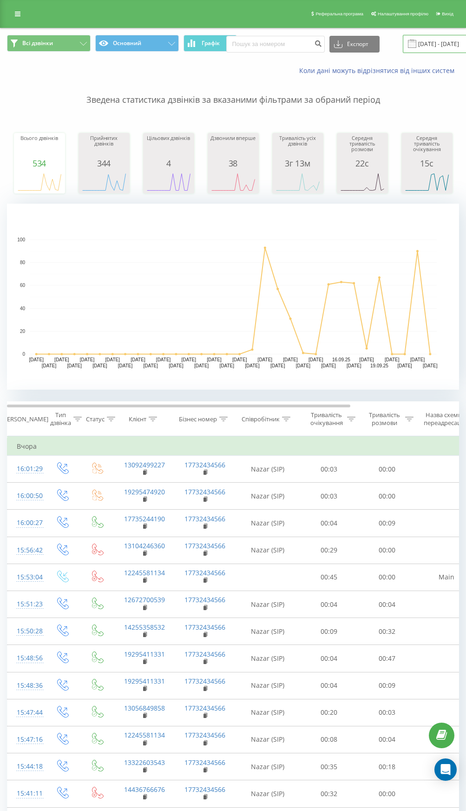
click at [439, 41] on input "[DATE] - [DATE]" at bounding box center [459, 44] width 113 height 18
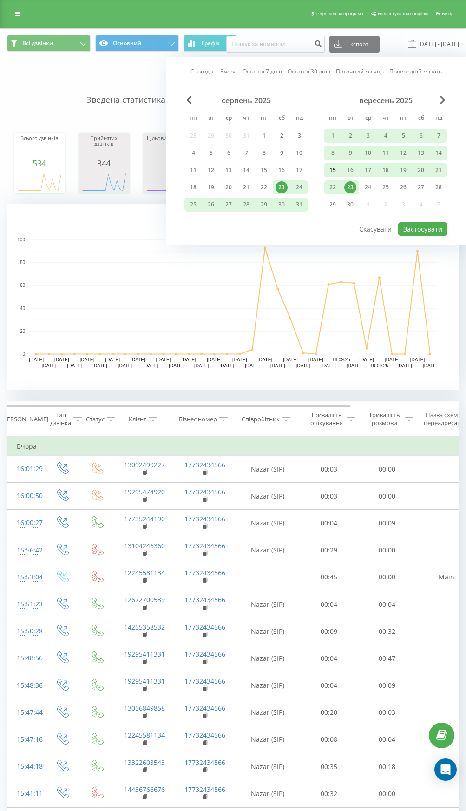
click at [336, 172] on div "15" at bounding box center [333, 170] width 12 height 12
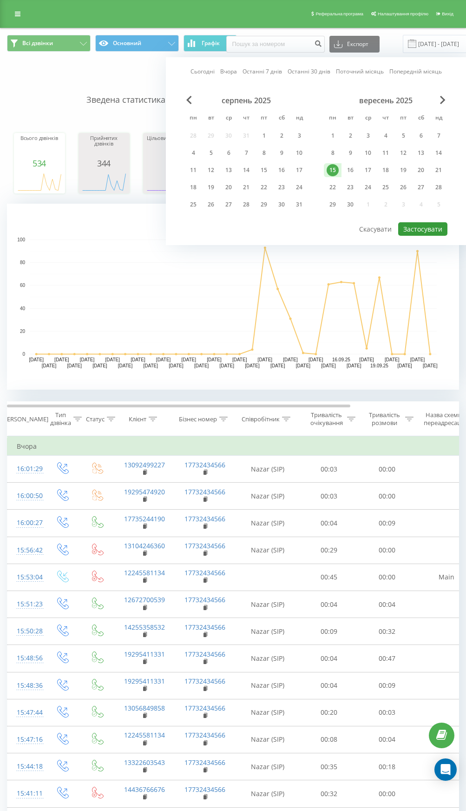
click at [429, 225] on button "Застосувати" at bounding box center [423, 228] width 49 height 13
type input "[DATE] - [DATE]"
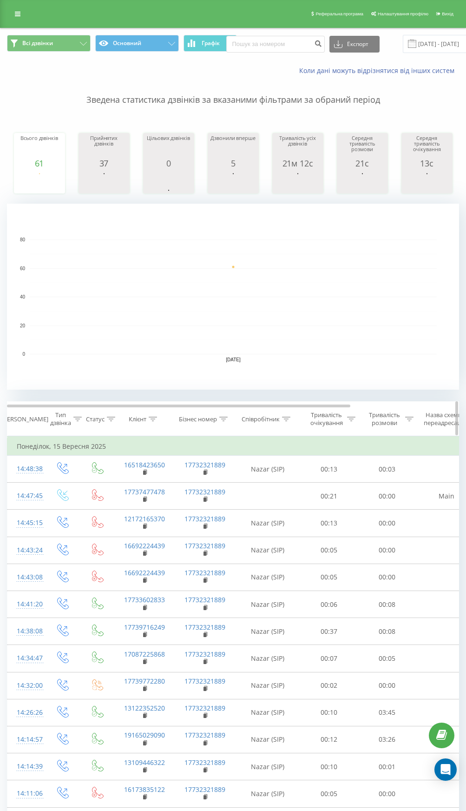
click at [214, 422] on div "Бізнес номер" at bounding box center [198, 419] width 38 height 8
click at [272, 423] on th "Співробітник" at bounding box center [267, 419] width 65 height 34
click at [278, 419] on div "Співробітник" at bounding box center [261, 419] width 38 height 8
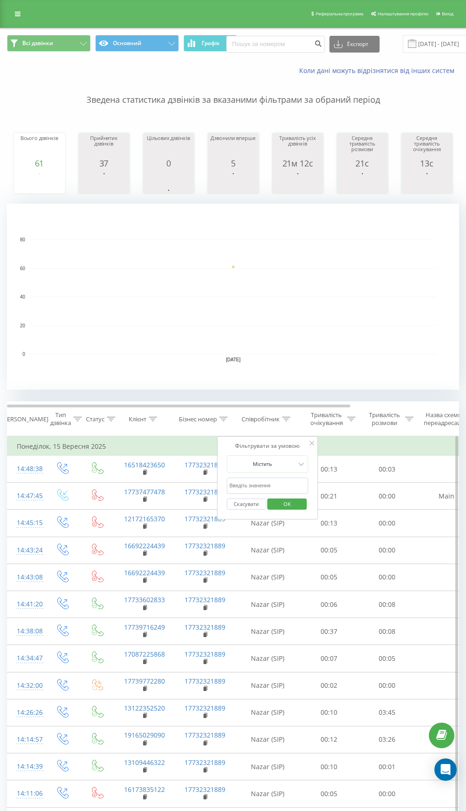
click at [274, 485] on input "text" at bounding box center [268, 486] width 82 height 16
type input "Yuliia"
click at [296, 500] on span "OK" at bounding box center [287, 504] width 26 height 14
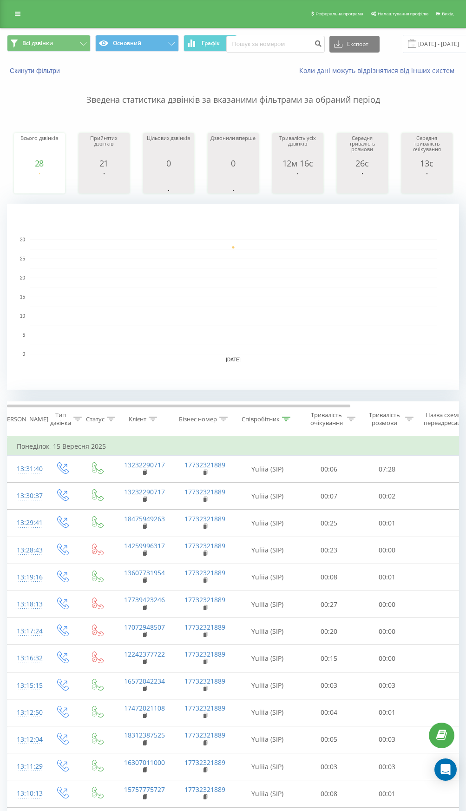
click at [249, 239] on rect "A chart." at bounding box center [233, 297] width 452 height 186
